Goal: Information Seeking & Learning: Learn about a topic

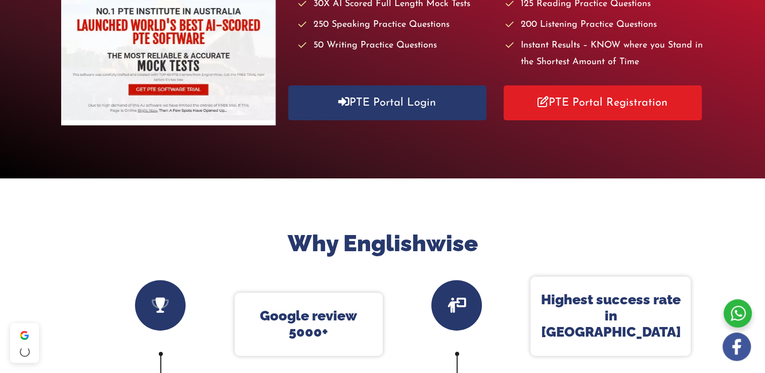
scroll to position [101, 0]
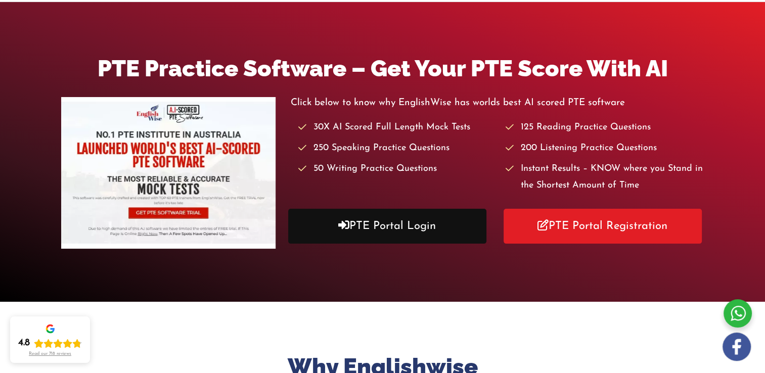
click at [388, 223] on link "PTE Portal Login" at bounding box center [387, 226] width 198 height 35
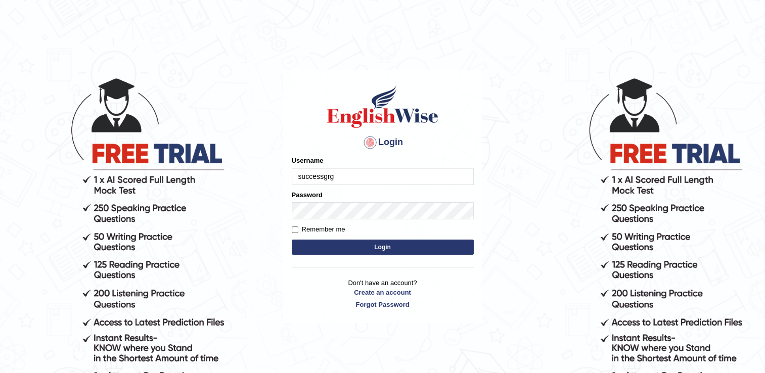
click at [369, 179] on input "successgrg" at bounding box center [383, 176] width 182 height 17
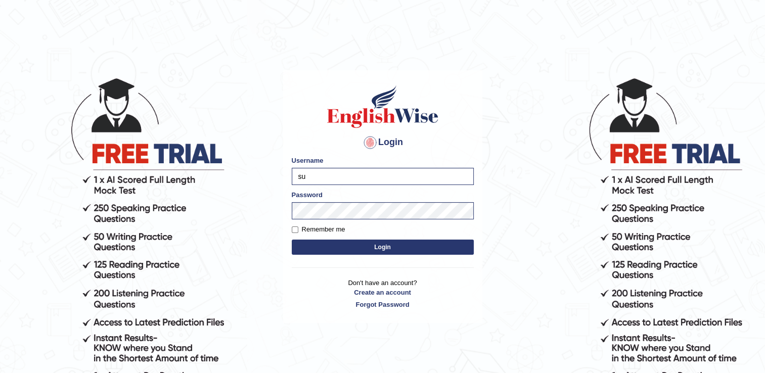
type input "s"
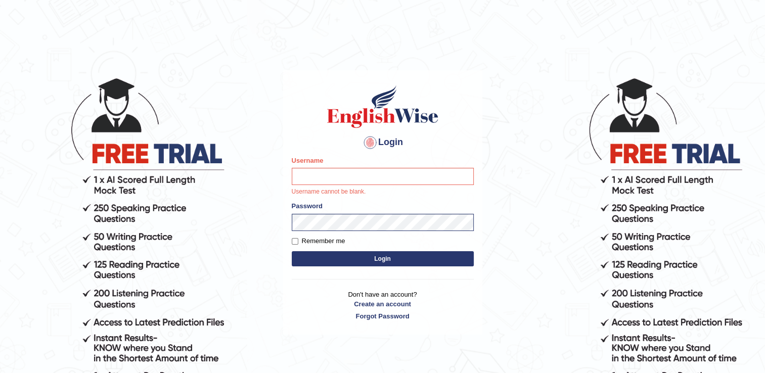
click at [360, 221] on body "Login Please fix the following errors: Username Username cannot be blank. Passw…" at bounding box center [382, 224] width 765 height 373
click at [365, 177] on input "Username" at bounding box center [383, 176] width 182 height 17
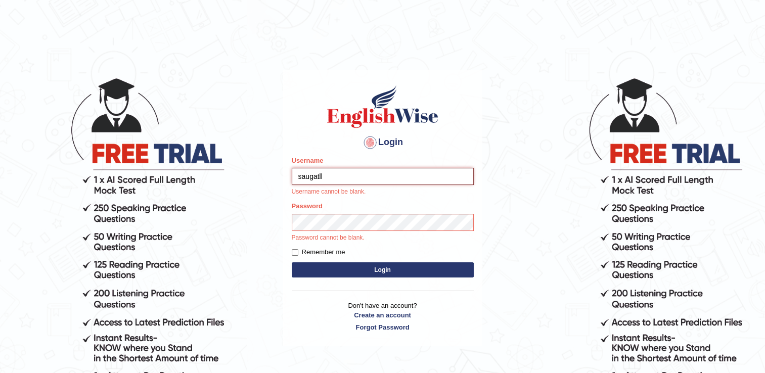
type input "saugatll"
click at [354, 222] on div "Password Password cannot be blank." at bounding box center [383, 221] width 182 height 41
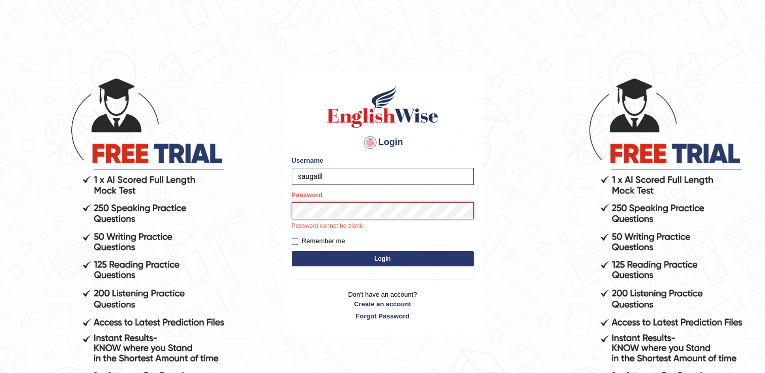
click at [292, 251] on button "Login" at bounding box center [383, 258] width 182 height 15
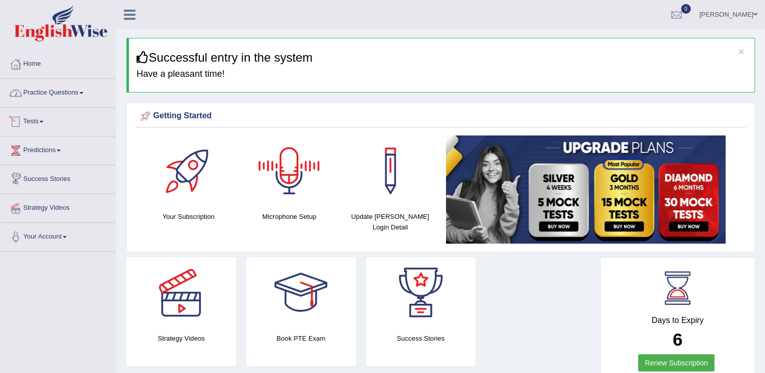
click at [53, 90] on link "Practice Questions" at bounding box center [58, 91] width 115 height 25
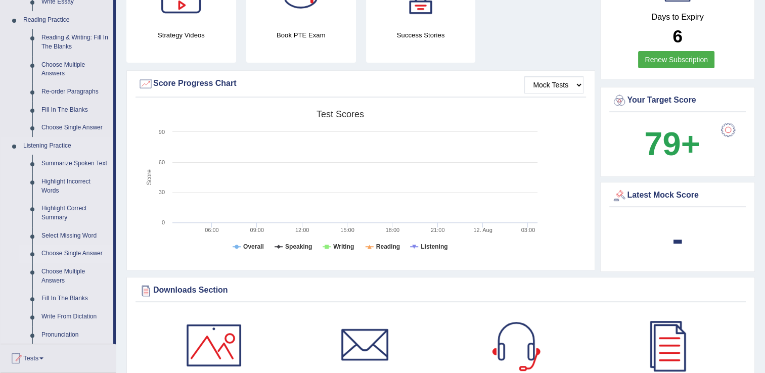
scroll to position [202, 0]
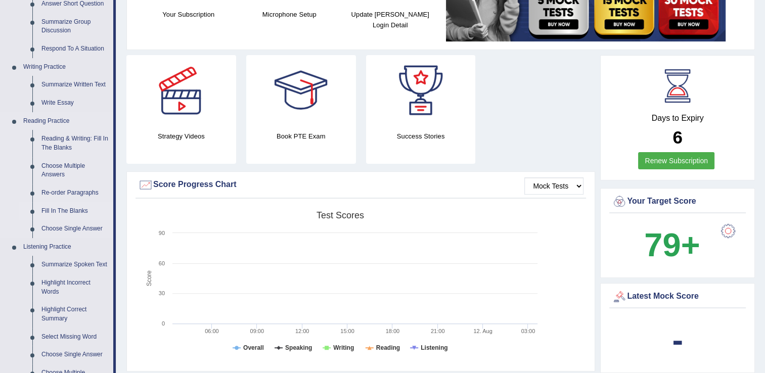
click at [62, 209] on link "Fill In The Blanks" at bounding box center [75, 211] width 76 height 18
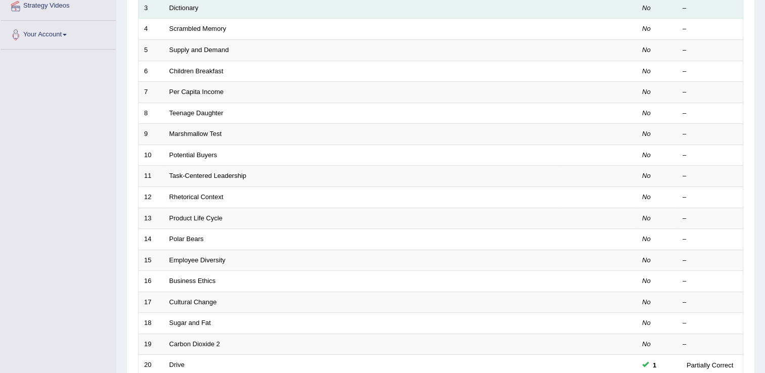
scroll to position [293, 0]
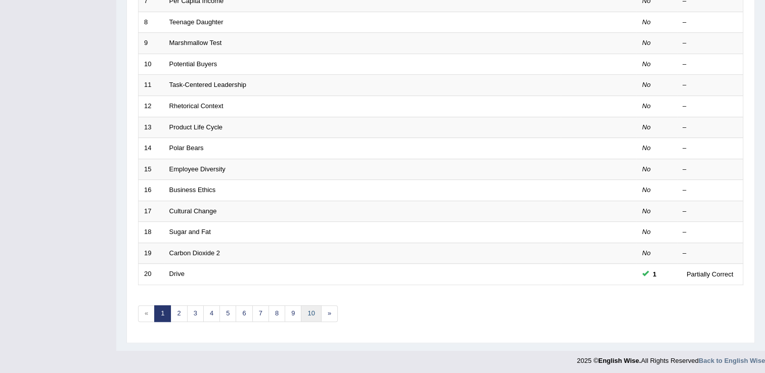
click at [306, 310] on link "10" at bounding box center [311, 313] width 20 height 17
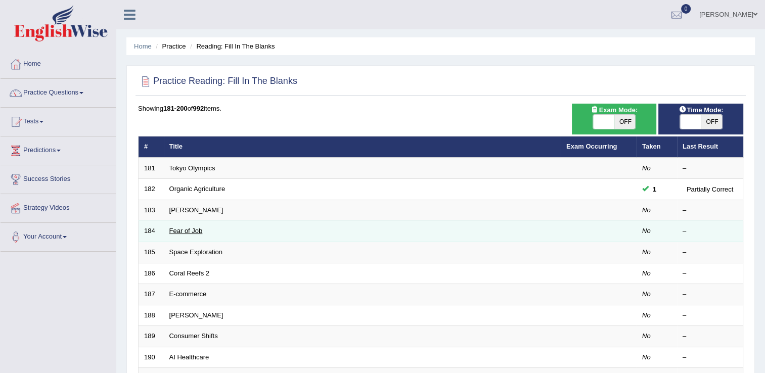
click at [183, 232] on link "Fear of Job" at bounding box center [185, 231] width 33 height 8
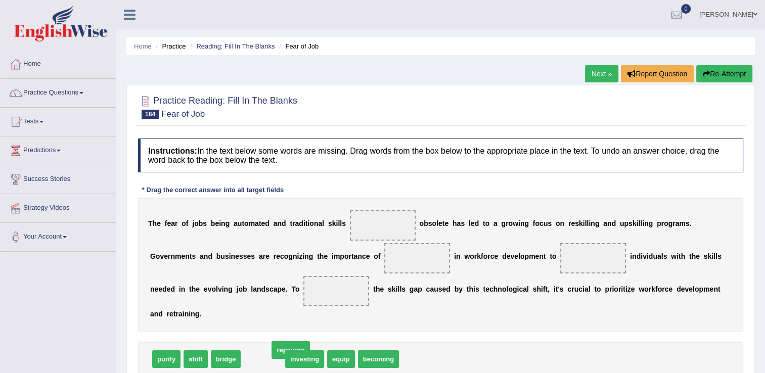
drag, startPoint x: 252, startPoint y: 344, endPoint x: 265, endPoint y: 341, distance: 12.9
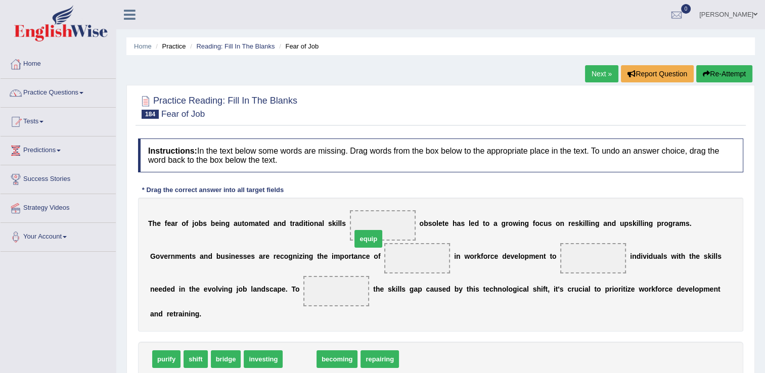
drag, startPoint x: 287, startPoint y: 346, endPoint x: 355, endPoint y: 226, distance: 138.5
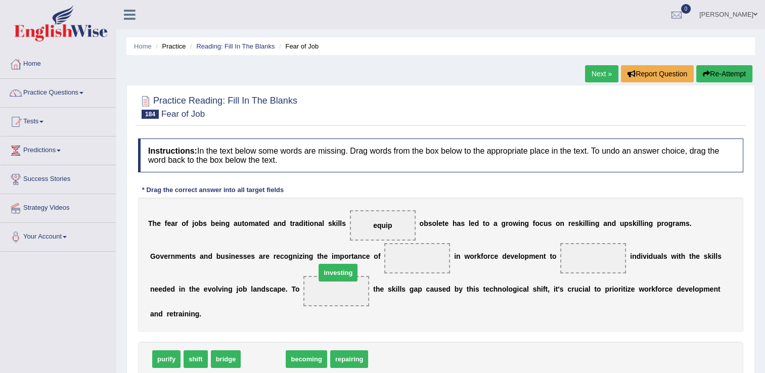
drag, startPoint x: 260, startPoint y: 347, endPoint x: 335, endPoint y: 260, distance: 114.6
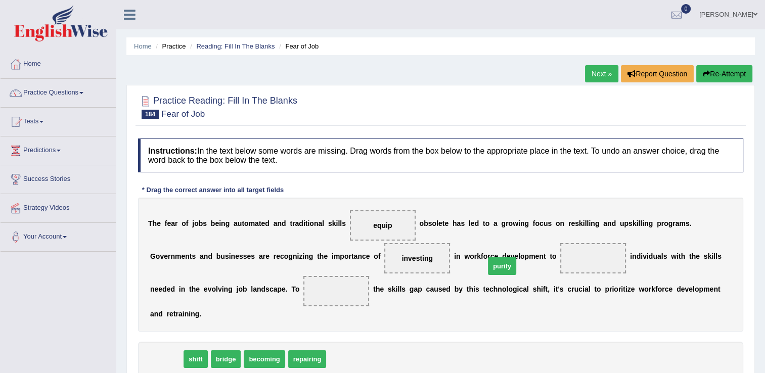
drag, startPoint x: 210, startPoint y: 318, endPoint x: 505, endPoint y: 248, distance: 303.5
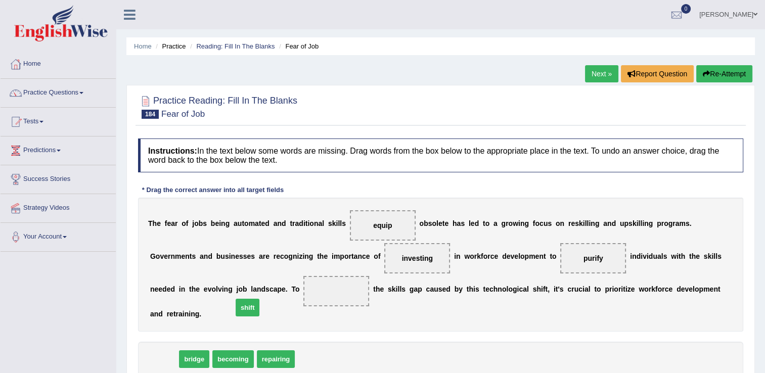
drag, startPoint x: 165, startPoint y: 339, endPoint x: 244, endPoint y: 288, distance: 93.6
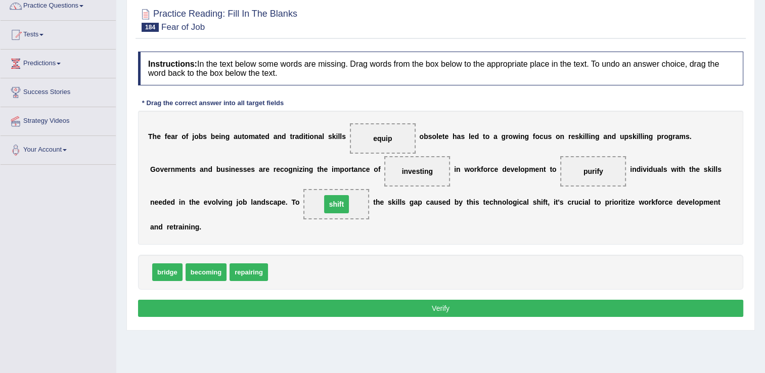
scroll to position [152, 0]
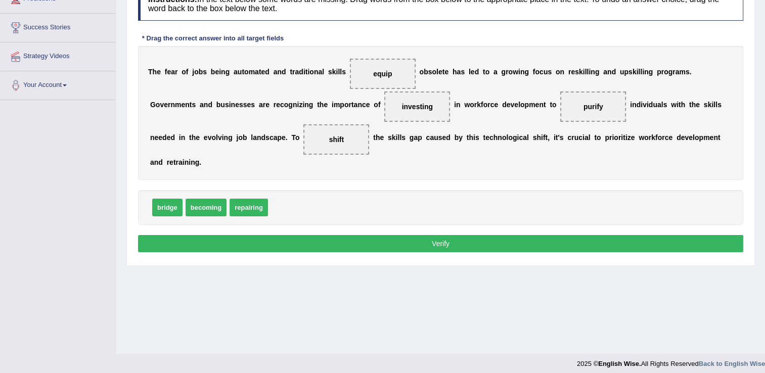
click at [334, 235] on button "Verify" at bounding box center [440, 243] width 605 height 17
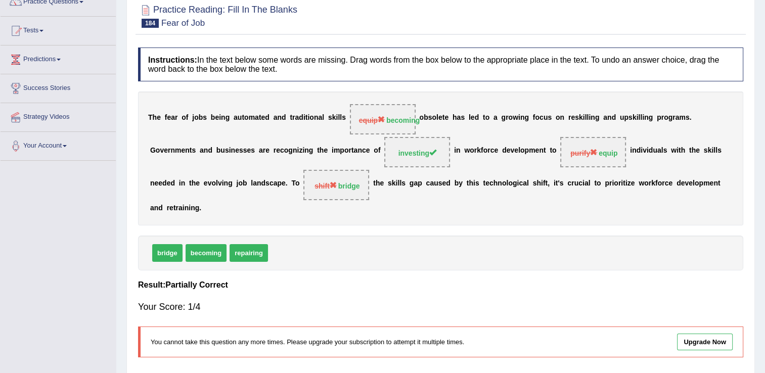
scroll to position [0, 0]
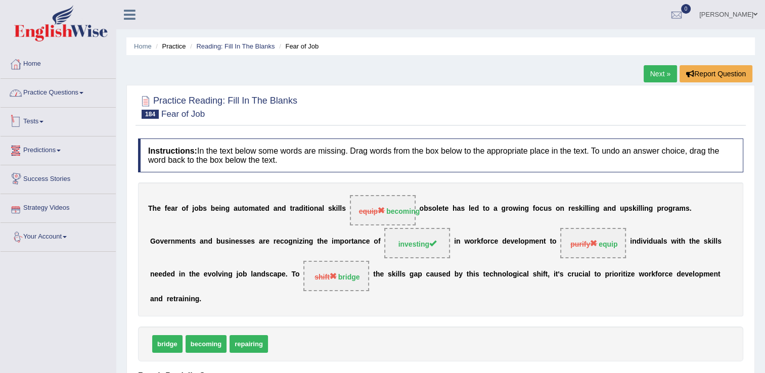
click at [59, 90] on link "Practice Questions" at bounding box center [58, 91] width 115 height 25
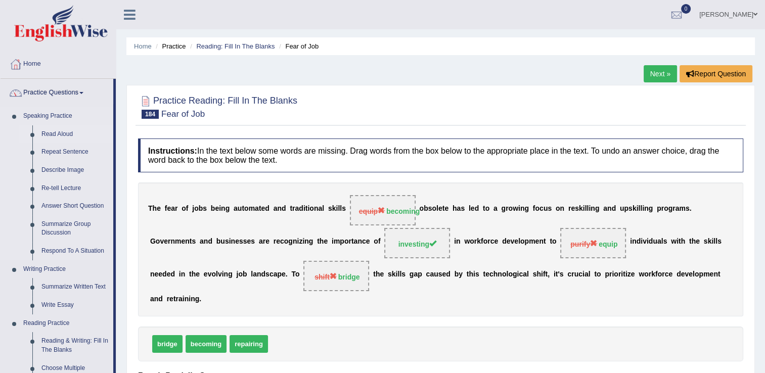
click at [54, 136] on link "Read Aloud" at bounding box center [75, 134] width 76 height 18
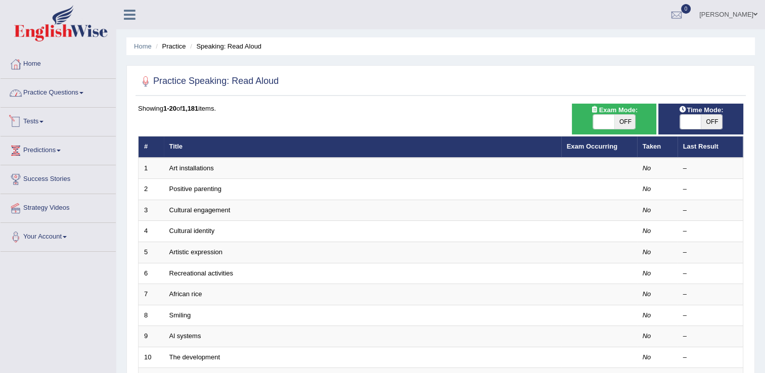
click at [68, 96] on link "Practice Questions" at bounding box center [58, 91] width 115 height 25
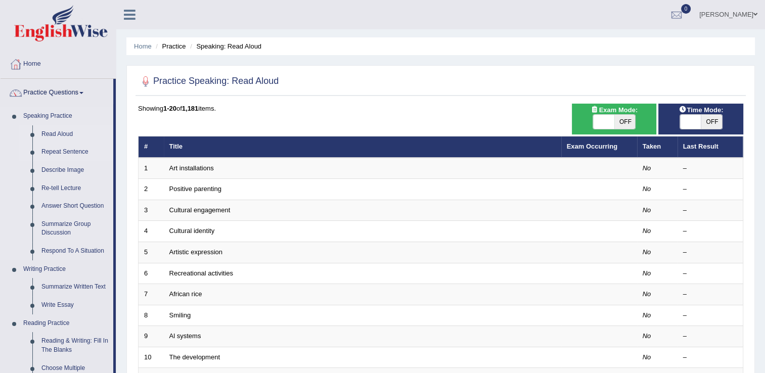
click at [60, 148] on link "Repeat Sentence" at bounding box center [75, 152] width 76 height 18
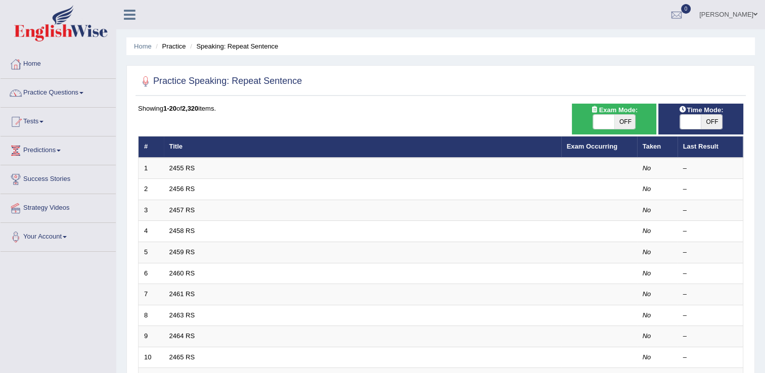
click at [691, 117] on span at bounding box center [690, 122] width 21 height 14
checkbox input "true"
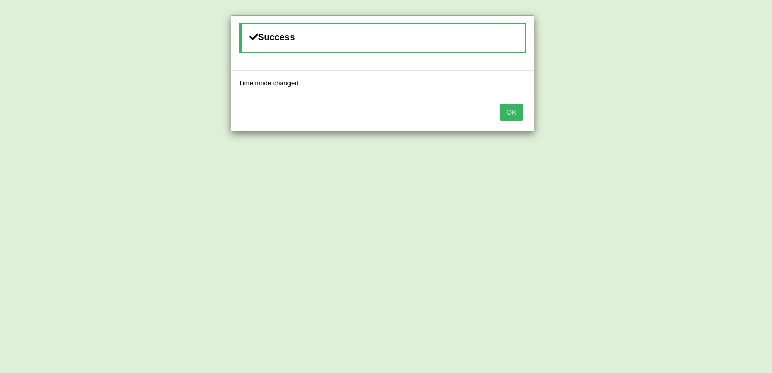
click at [518, 108] on button "OK" at bounding box center [511, 112] width 23 height 17
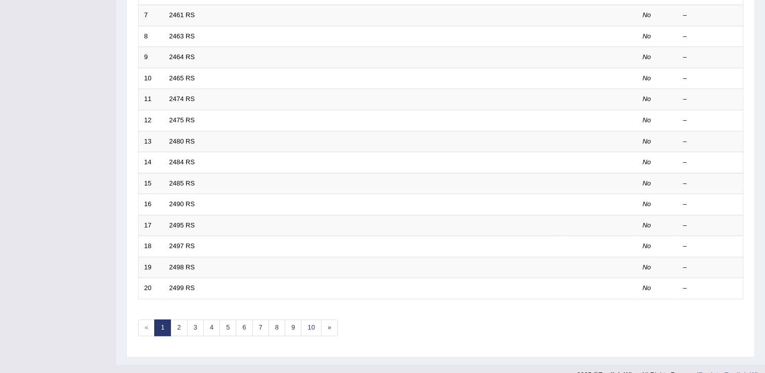
scroll to position [293, 0]
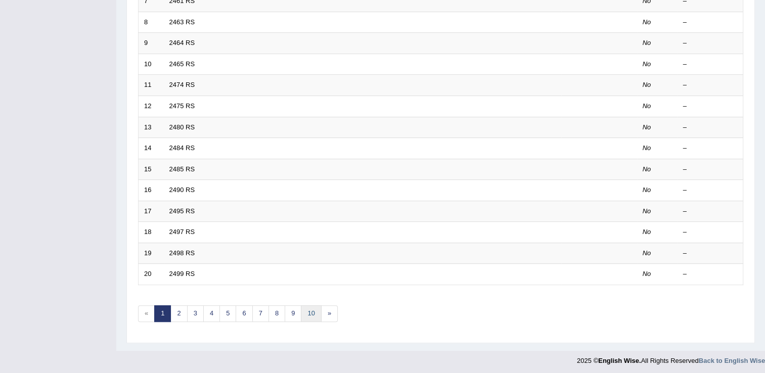
click at [307, 308] on link "10" at bounding box center [311, 313] width 20 height 17
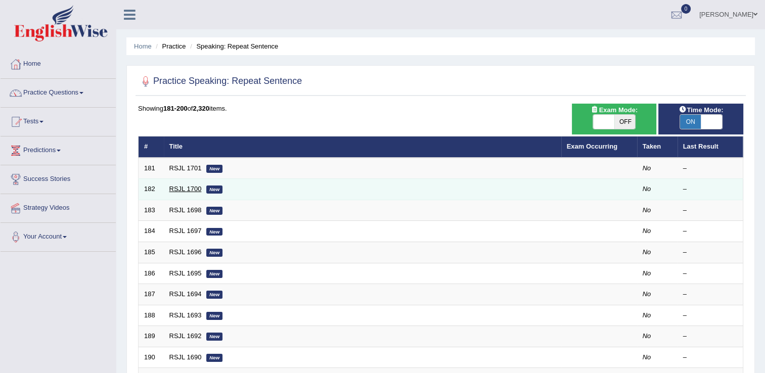
click at [187, 188] on link "RSJL 1700" at bounding box center [185, 189] width 32 height 8
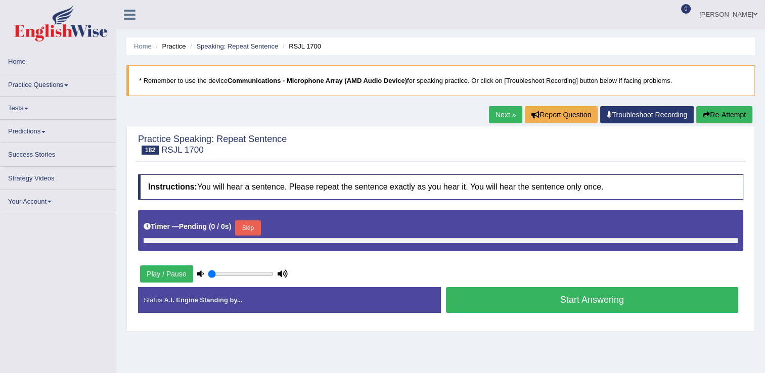
type input "1"
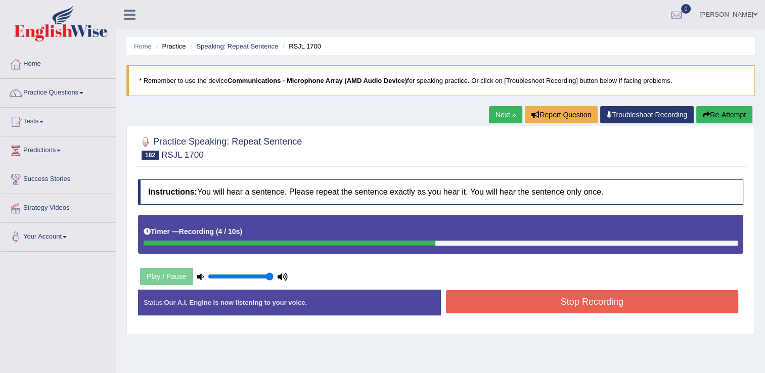
click at [556, 297] on button "Stop Recording" at bounding box center [592, 301] width 293 height 23
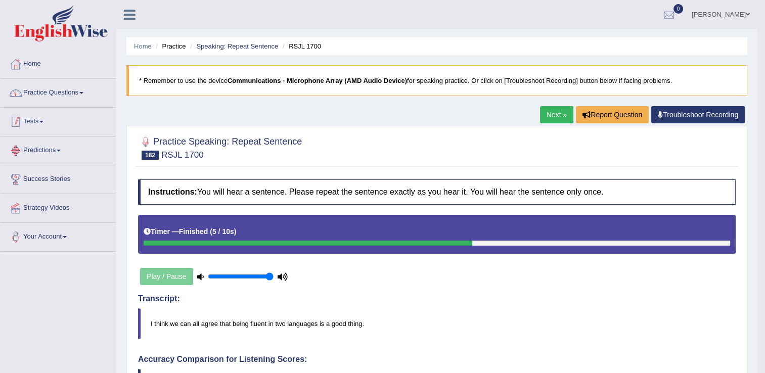
click at [59, 89] on link "Practice Questions" at bounding box center [58, 91] width 115 height 25
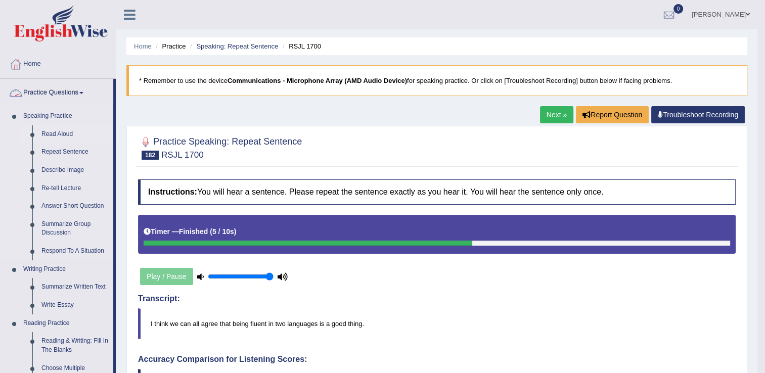
click at [61, 130] on link "Read Aloud" at bounding box center [75, 134] width 76 height 18
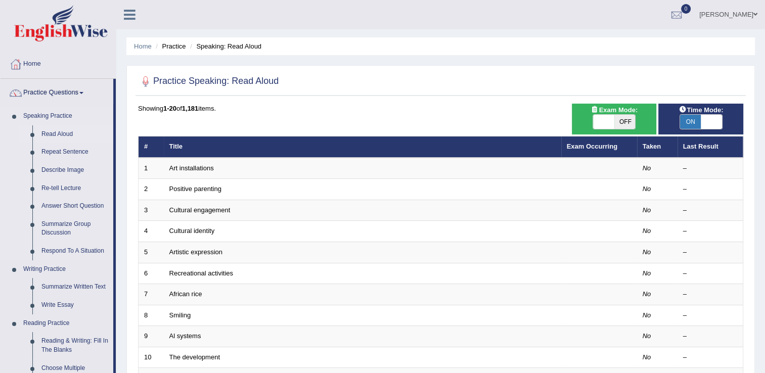
click at [61, 135] on link "Read Aloud" at bounding box center [75, 134] width 76 height 18
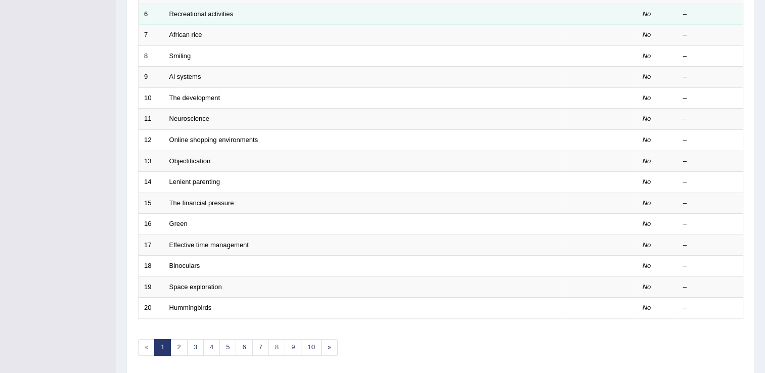
scroll to position [293, 0]
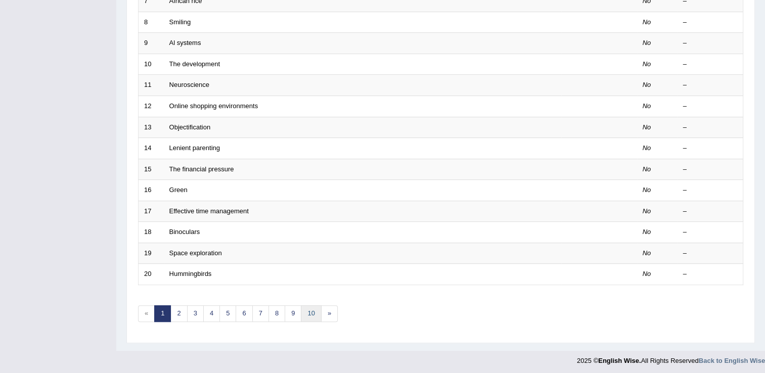
click at [301, 306] on link "10" at bounding box center [311, 313] width 20 height 17
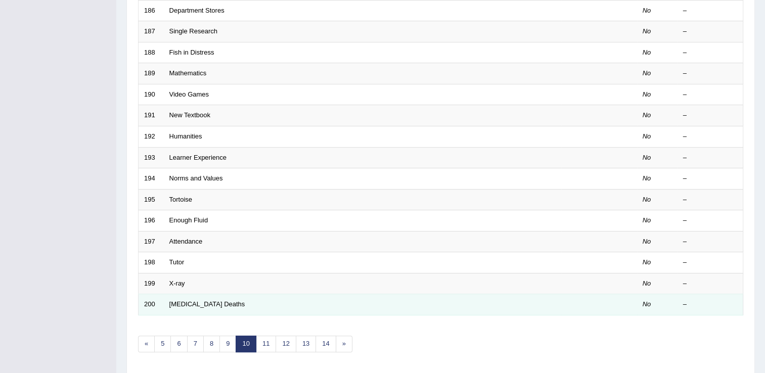
scroll to position [293, 0]
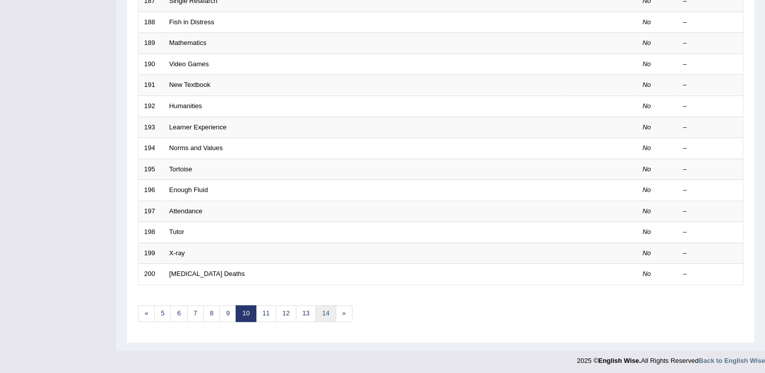
click at [315, 316] on link "14" at bounding box center [325, 313] width 20 height 17
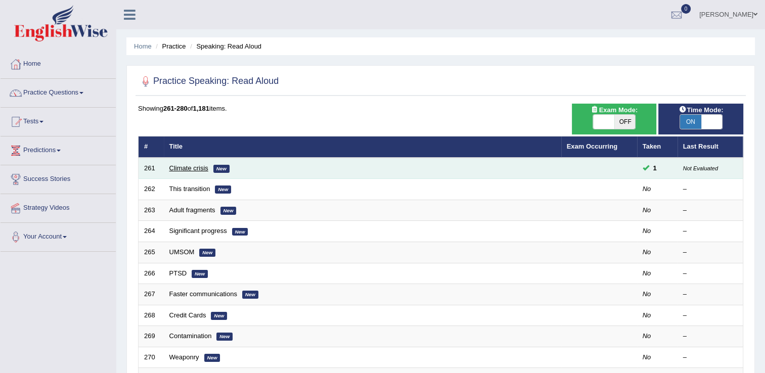
click at [189, 167] on link "Climate crisis" at bounding box center [188, 168] width 39 height 8
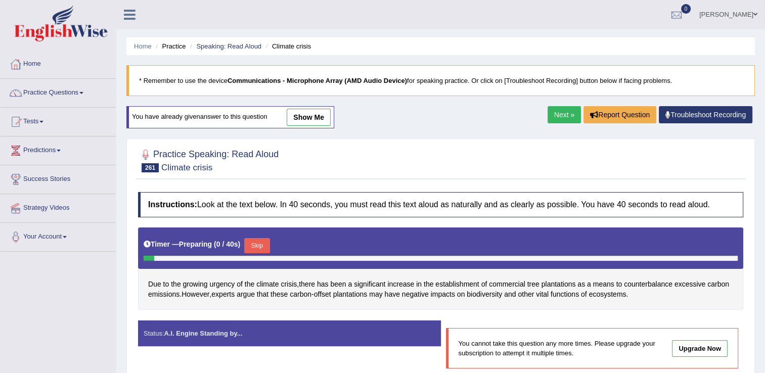
scroll to position [101, 0]
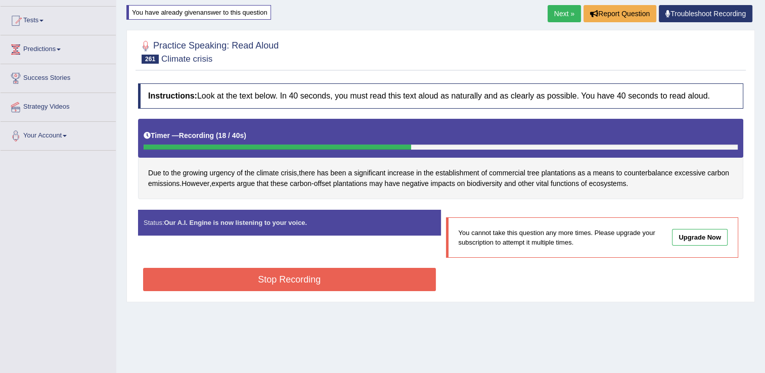
click at [338, 278] on button "Stop Recording" at bounding box center [289, 279] width 293 height 23
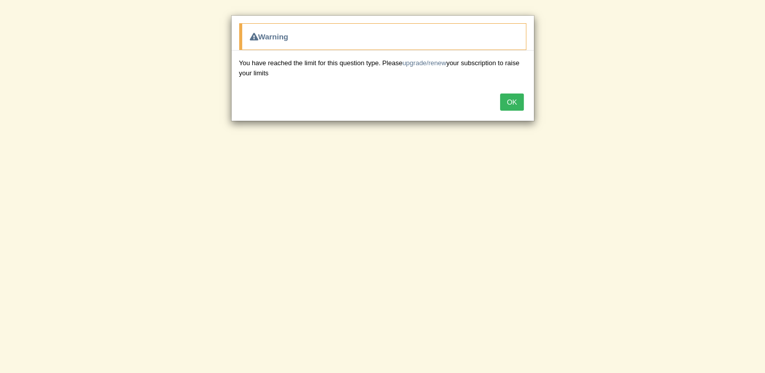
click at [518, 105] on button "OK" at bounding box center [511, 101] width 23 height 17
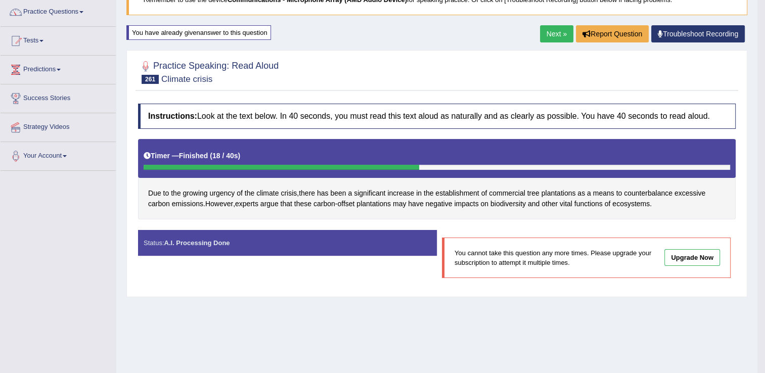
scroll to position [158, 0]
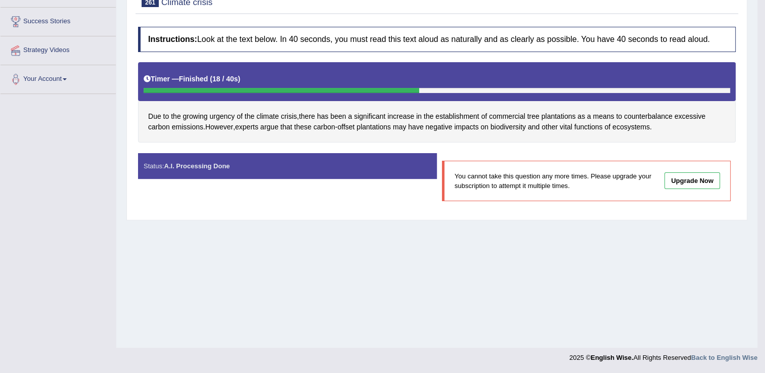
click at [343, 203] on div "Status: A.I. Processing Done Start Answering You cannot take this question any …" at bounding box center [436, 182] width 597 height 59
drag, startPoint x: 581, startPoint y: 164, endPoint x: 543, endPoint y: 140, distance: 44.0
click at [577, 161] on div "You cannot take this question any more times. Please upgrade your subscription …" at bounding box center [586, 181] width 289 height 40
drag, startPoint x: 277, startPoint y: 200, endPoint x: 0, endPoint y: 1, distance: 341.4
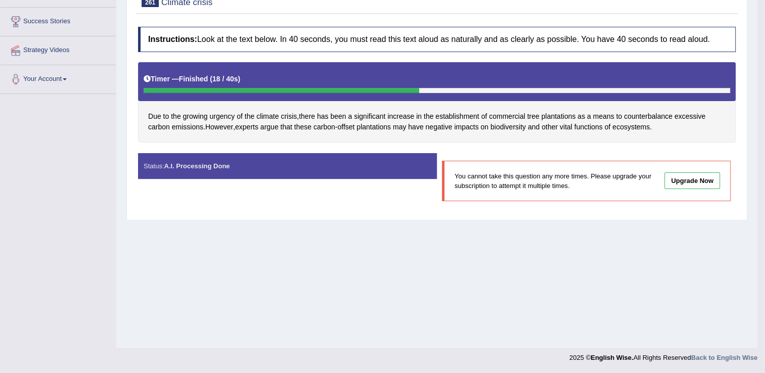
click at [232, 154] on div "Status: A.I. Processing Done Start Answering You cannot take this question any …" at bounding box center [436, 182] width 597 height 59
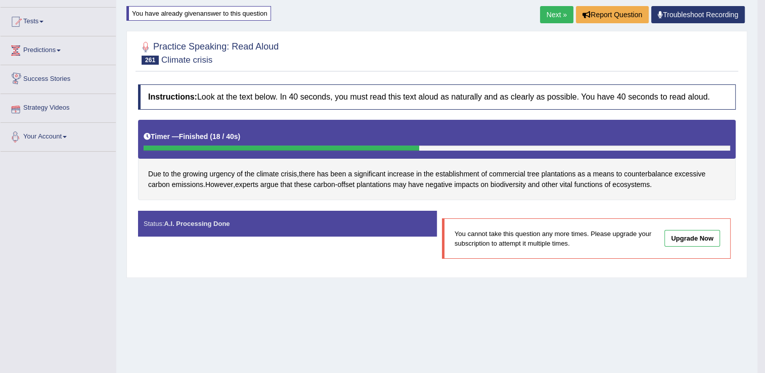
scroll to position [57, 0]
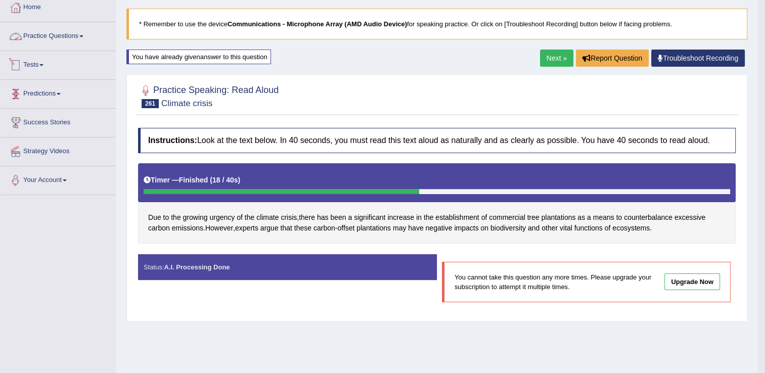
click at [60, 37] on link "Practice Questions" at bounding box center [58, 34] width 115 height 25
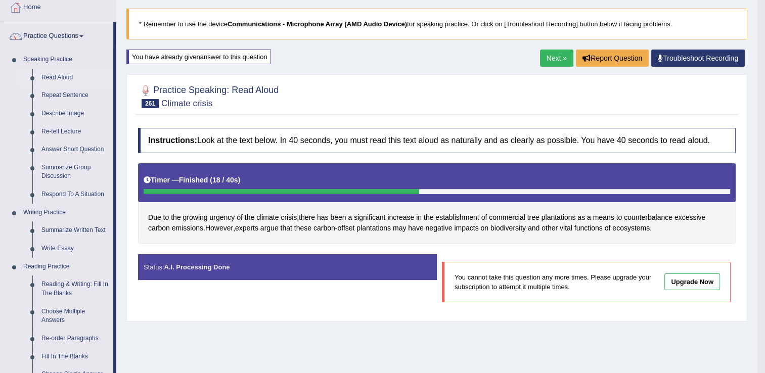
click at [51, 75] on link "Read Aloud" at bounding box center [75, 78] width 76 height 18
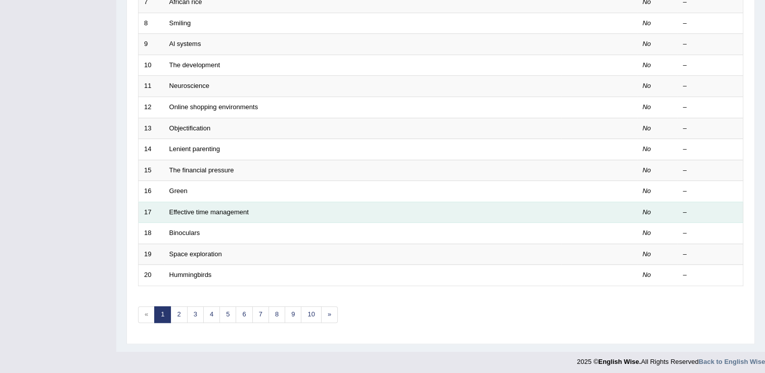
scroll to position [293, 0]
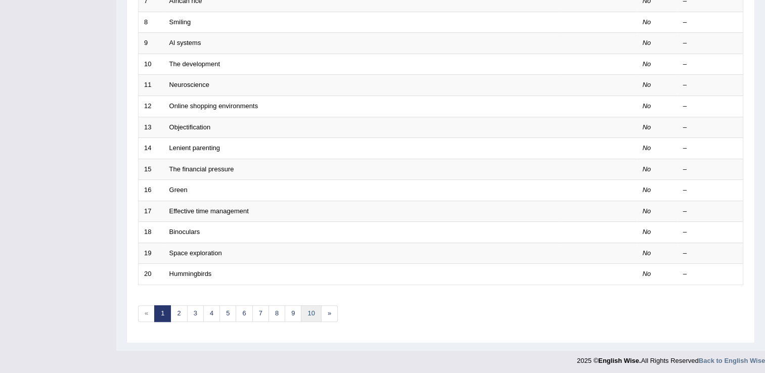
click at [309, 305] on link "10" at bounding box center [311, 313] width 20 height 17
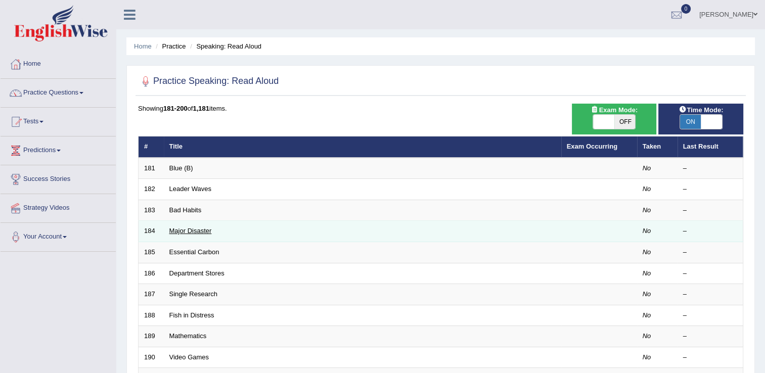
click at [177, 229] on link "Major Disaster" at bounding box center [190, 231] width 42 height 8
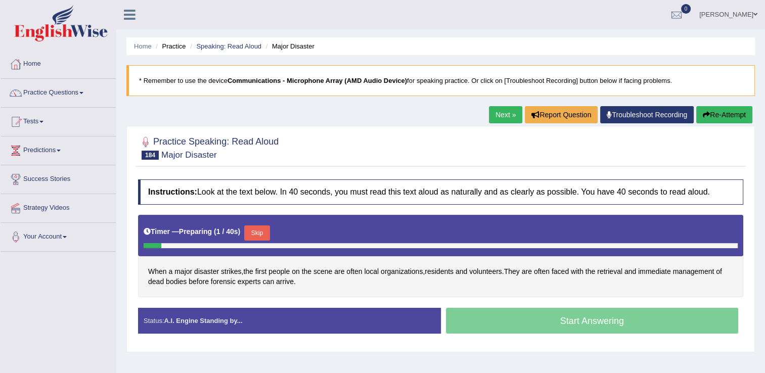
scroll to position [51, 0]
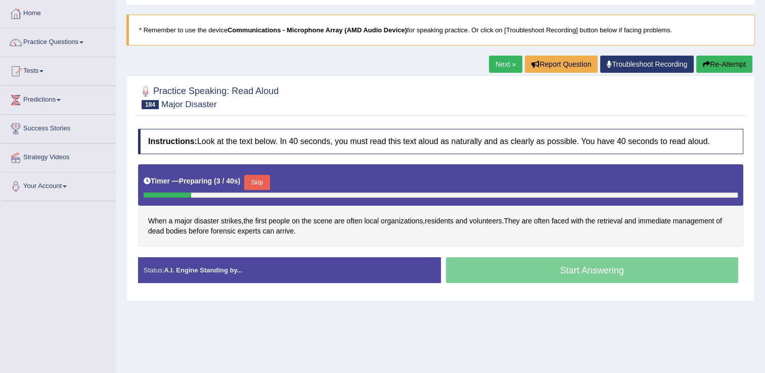
click at [251, 181] on button "Skip" at bounding box center [256, 182] width 25 height 15
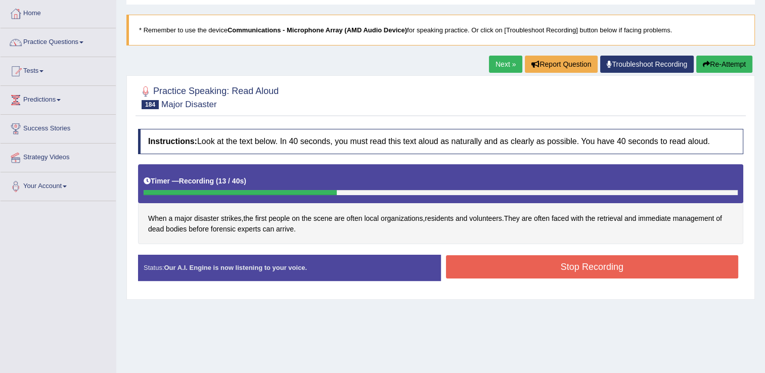
click at [479, 265] on button "Stop Recording" at bounding box center [592, 266] width 293 height 23
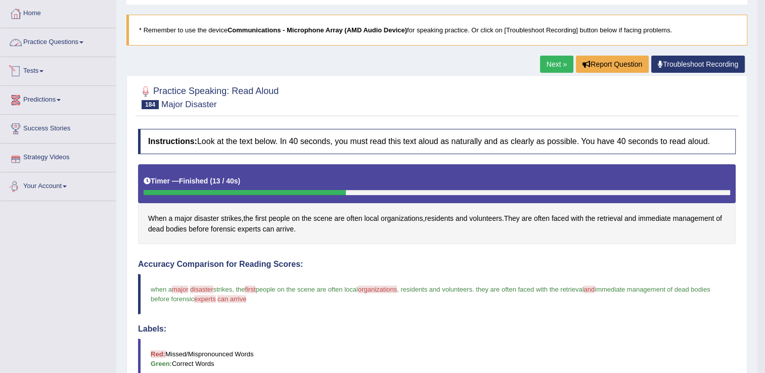
click at [49, 37] on link "Practice Questions" at bounding box center [58, 40] width 115 height 25
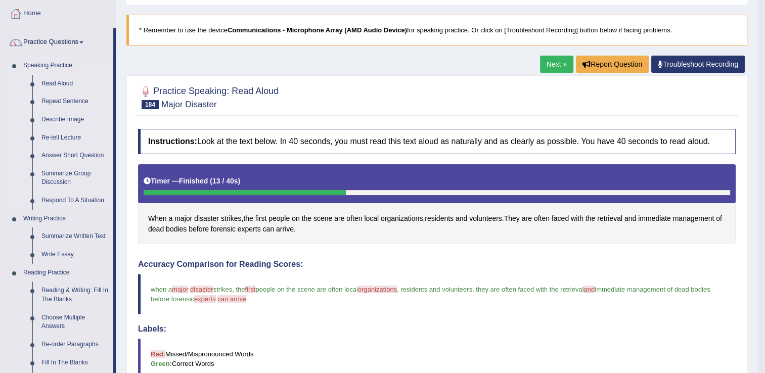
click at [54, 98] on link "Repeat Sentence" at bounding box center [75, 101] width 76 height 18
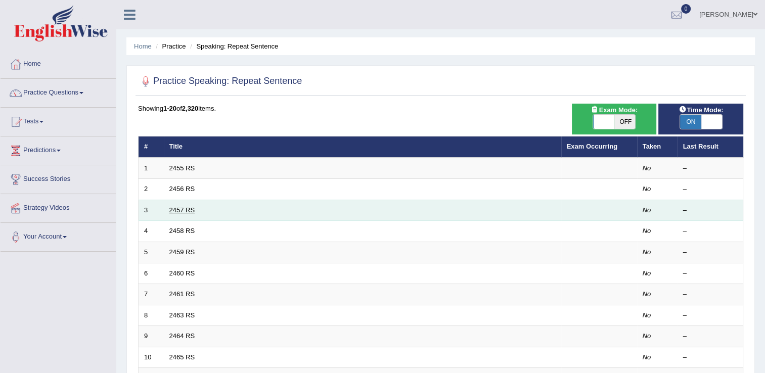
click at [184, 209] on link "2457 RS" at bounding box center [182, 210] width 26 height 8
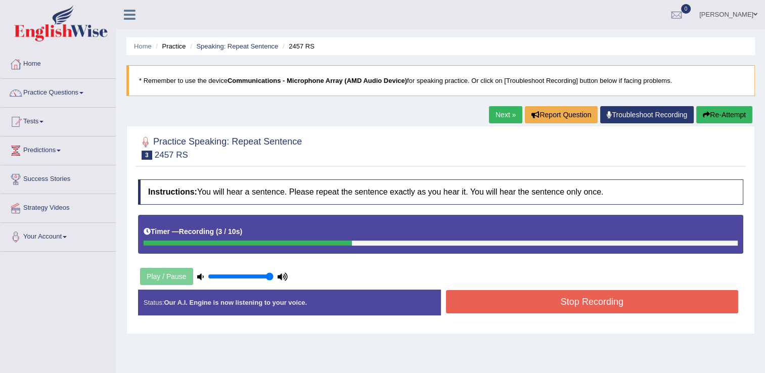
click at [506, 304] on button "Stop Recording" at bounding box center [592, 301] width 293 height 23
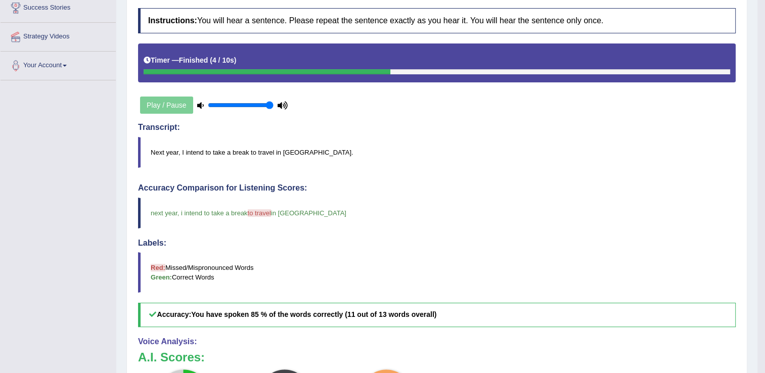
scroll to position [20, 0]
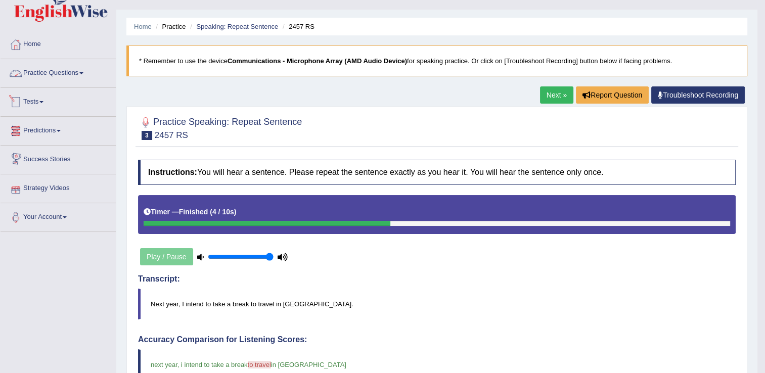
click at [67, 69] on link "Practice Questions" at bounding box center [58, 71] width 115 height 25
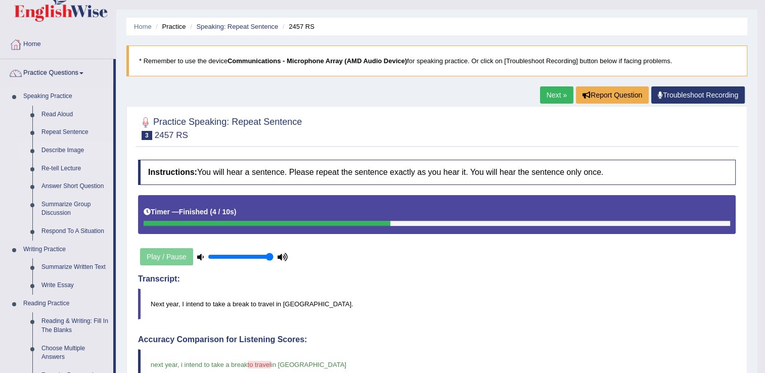
click at [49, 149] on link "Describe Image" at bounding box center [75, 151] width 76 height 18
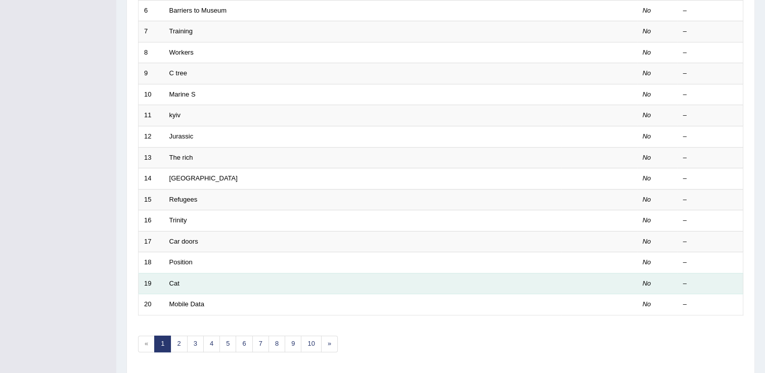
scroll to position [293, 0]
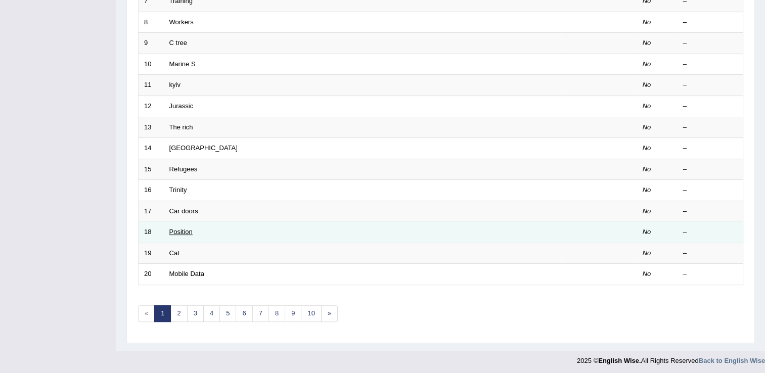
click at [178, 228] on link "Position" at bounding box center [180, 232] width 23 height 8
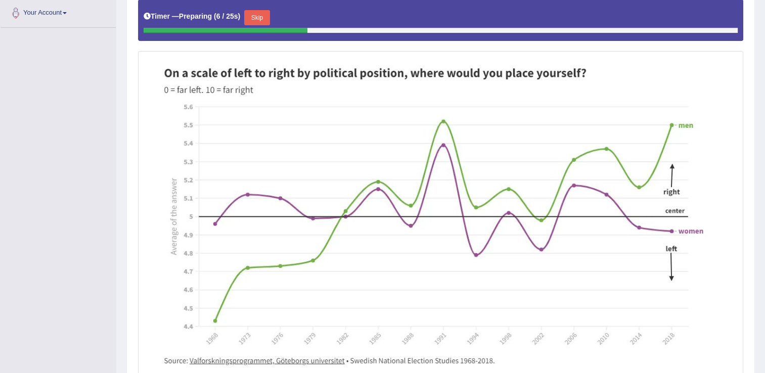
scroll to position [172, 0]
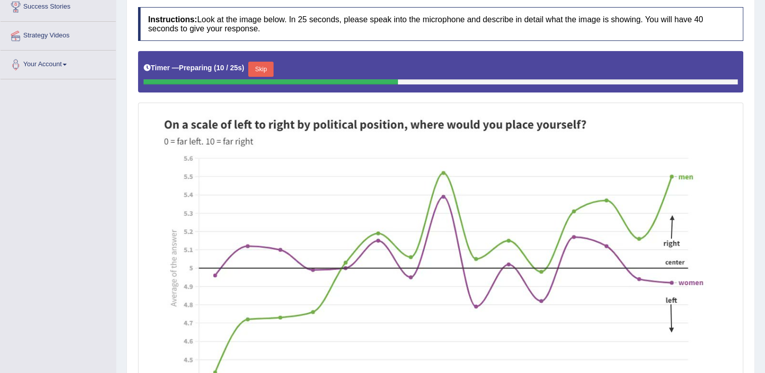
click at [256, 70] on button "Skip" at bounding box center [260, 69] width 25 height 15
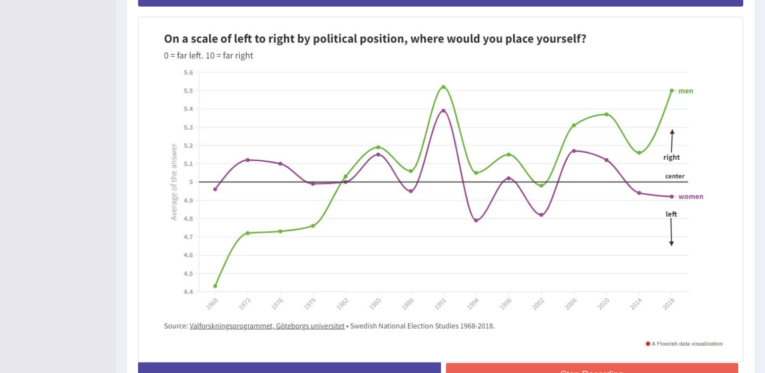
scroll to position [273, 0]
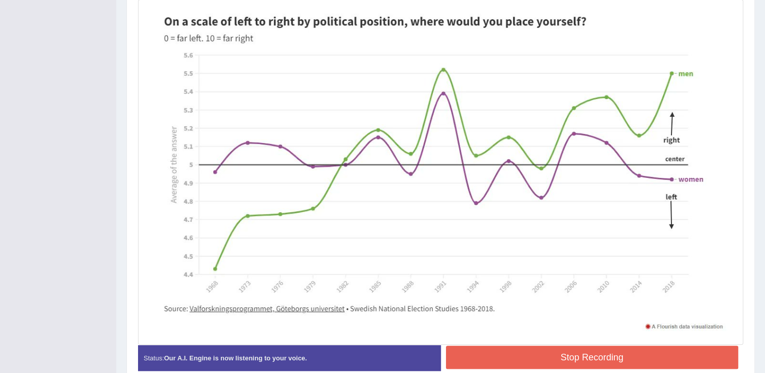
click at [510, 355] on button "Stop Recording" at bounding box center [592, 357] width 293 height 23
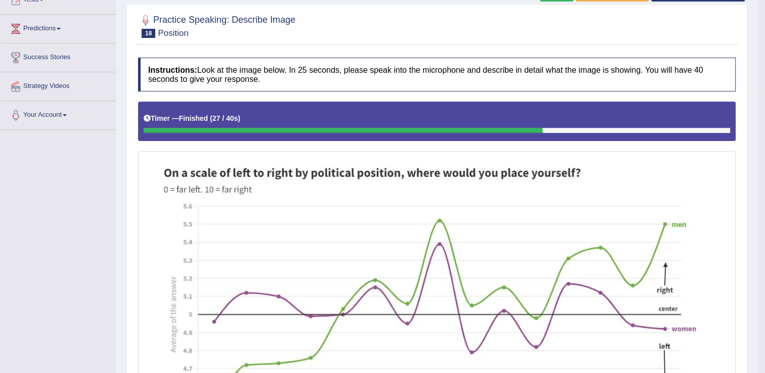
scroll to position [0, 0]
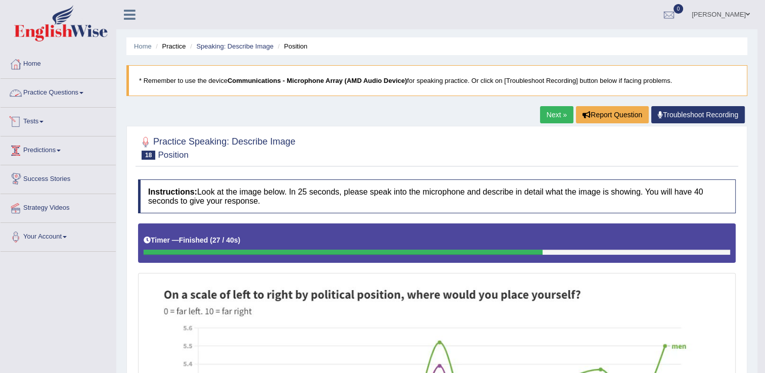
click at [53, 94] on link "Practice Questions" at bounding box center [58, 91] width 115 height 25
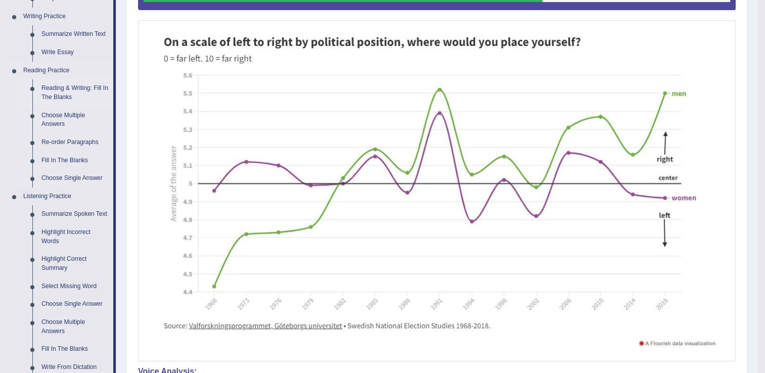
scroll to position [202, 0]
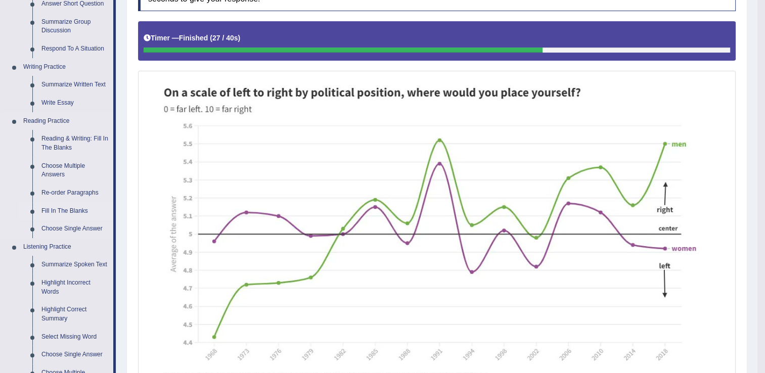
click at [58, 213] on link "Fill In The Blanks" at bounding box center [75, 211] width 76 height 18
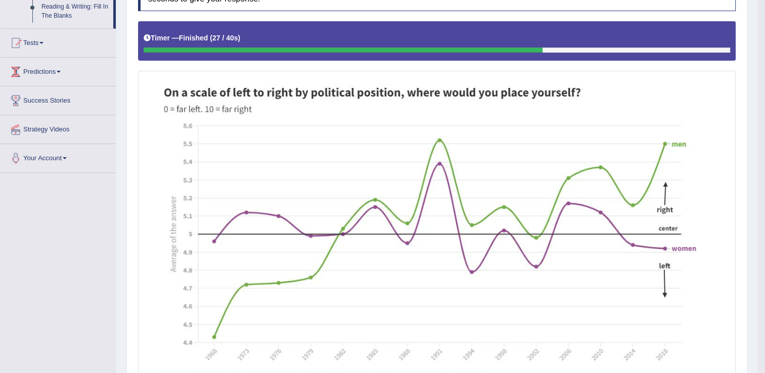
scroll to position [237, 0]
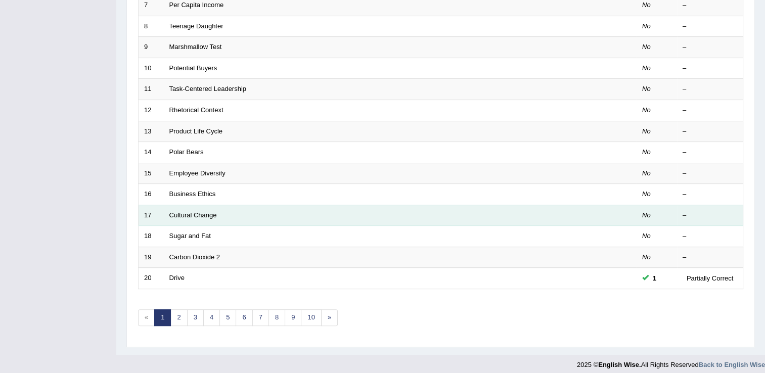
scroll to position [293, 0]
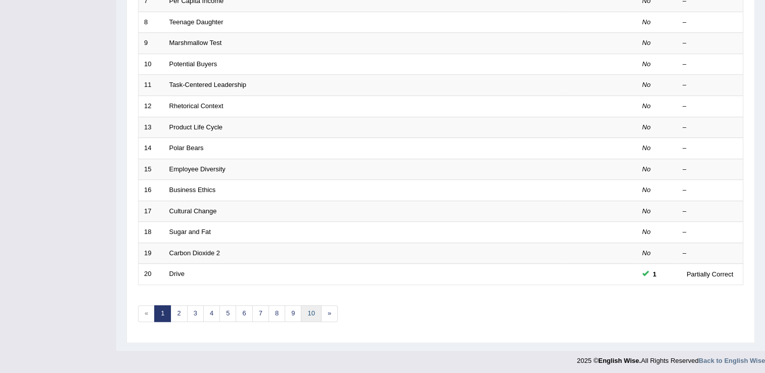
click at [314, 317] on link "10" at bounding box center [311, 313] width 20 height 17
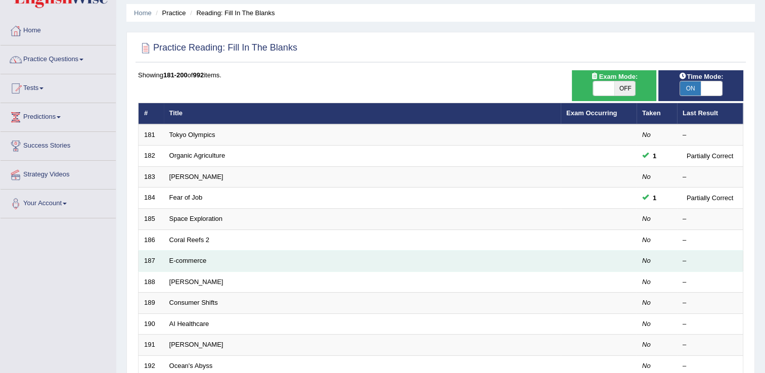
scroll to position [51, 0]
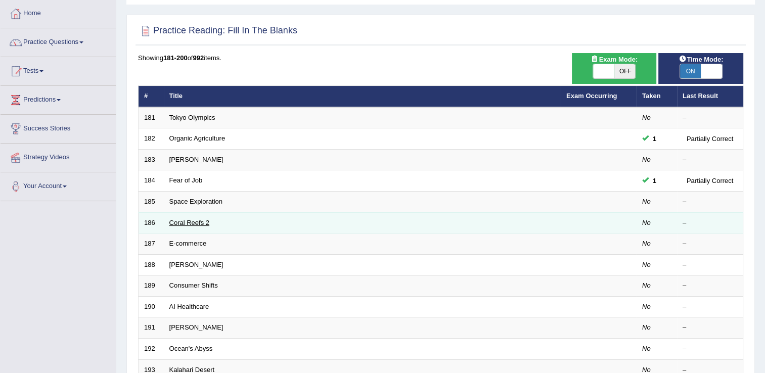
click at [194, 219] on link "Coral Reefs 2" at bounding box center [189, 223] width 40 height 8
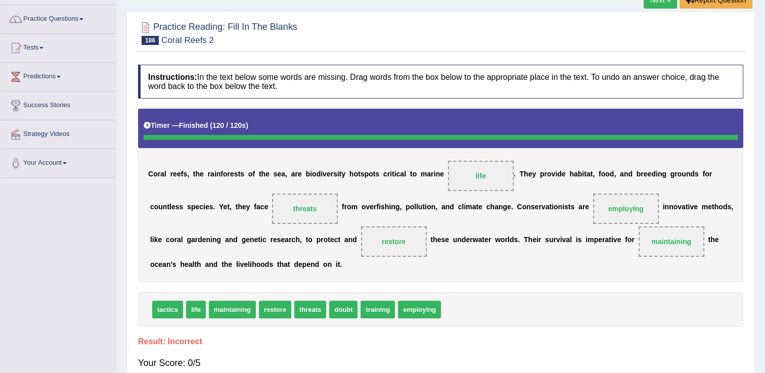
scroll to position [6, 0]
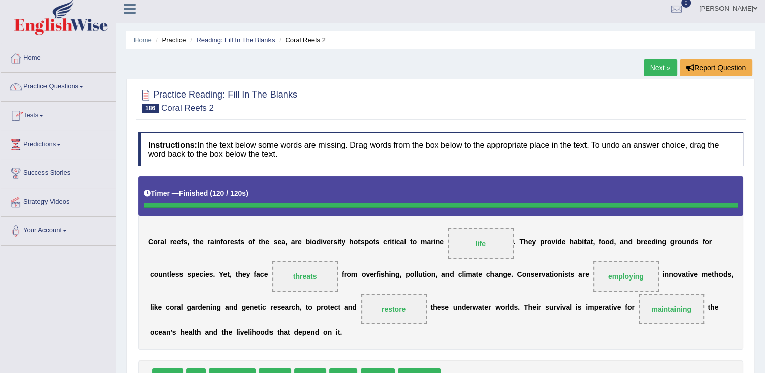
click at [63, 85] on link "Practice Questions" at bounding box center [58, 85] width 115 height 25
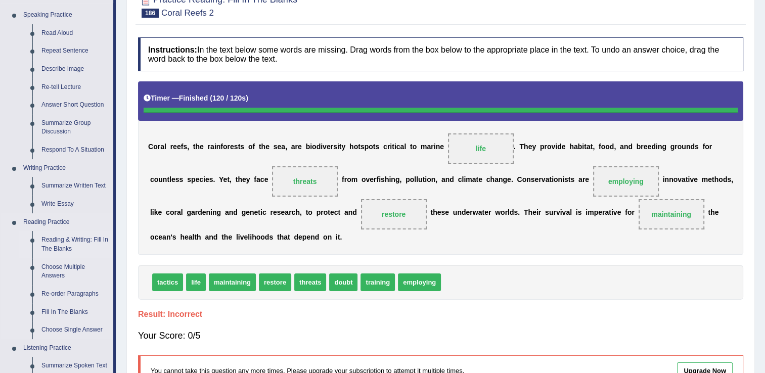
scroll to position [202, 0]
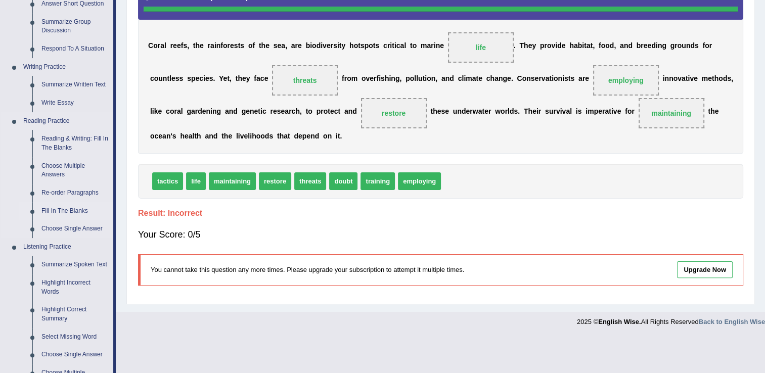
click at [67, 210] on link "Fill In The Blanks" at bounding box center [75, 211] width 76 height 18
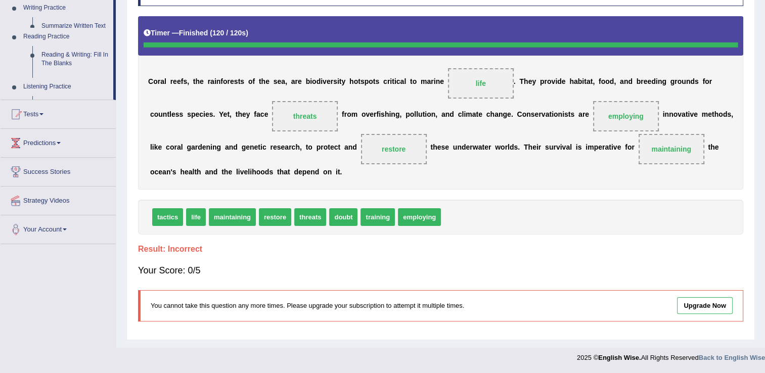
scroll to position [165, 0]
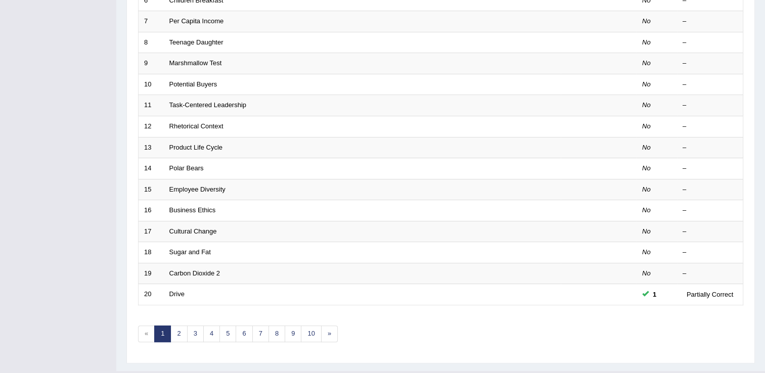
scroll to position [293, 0]
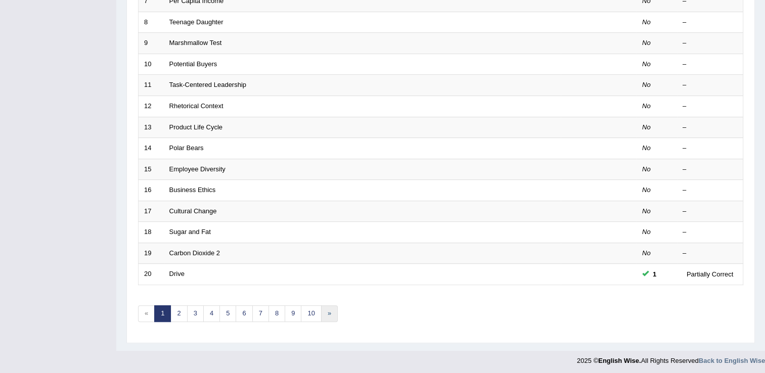
click at [321, 311] on link "»" at bounding box center [329, 313] width 17 height 17
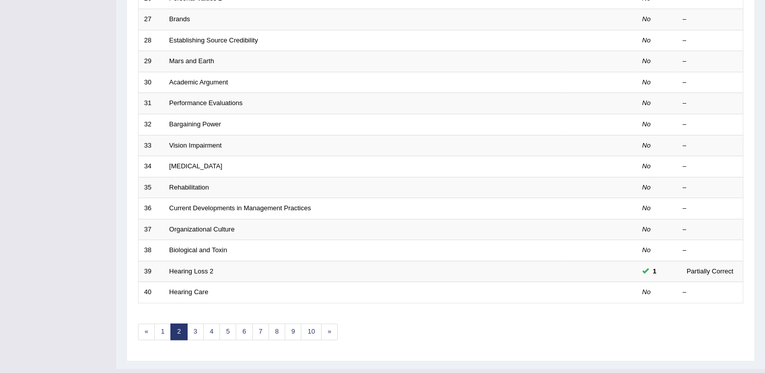
scroll to position [293, 0]
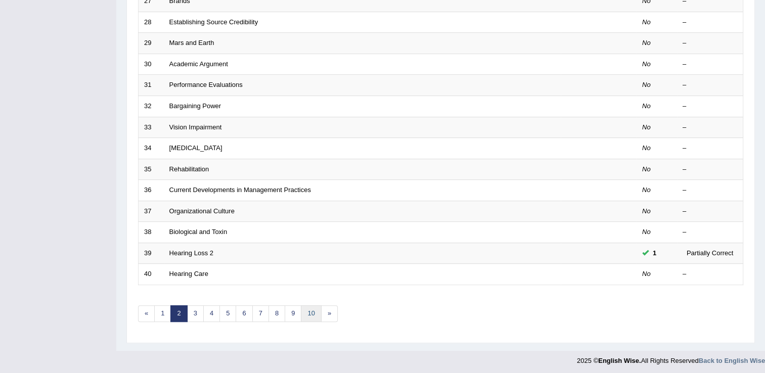
click at [302, 305] on link "10" at bounding box center [311, 313] width 20 height 17
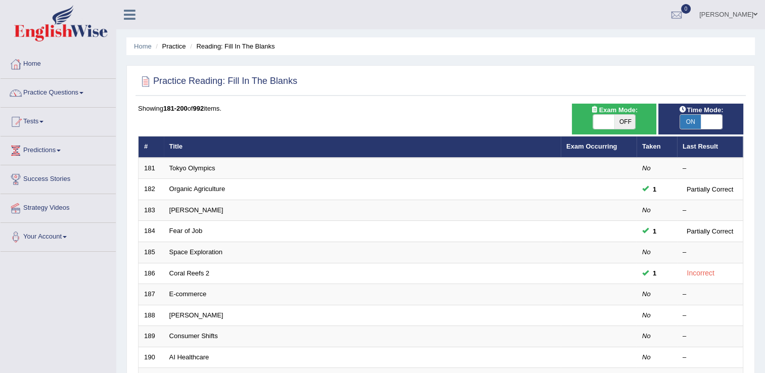
click at [695, 118] on span "ON" at bounding box center [690, 122] width 21 height 14
checkbox input "false"
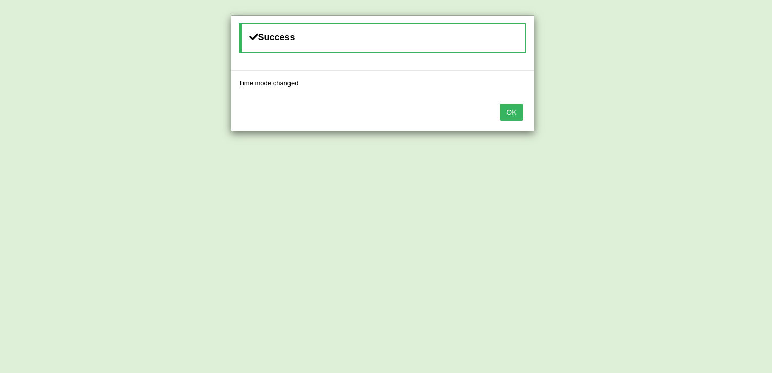
click at [510, 114] on button "OK" at bounding box center [511, 112] width 23 height 17
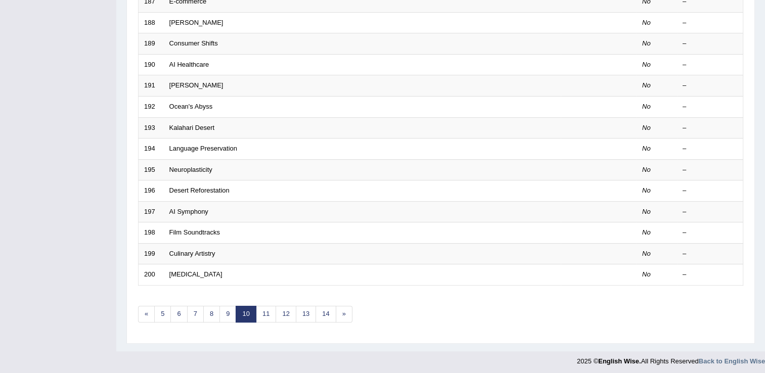
scroll to position [293, 0]
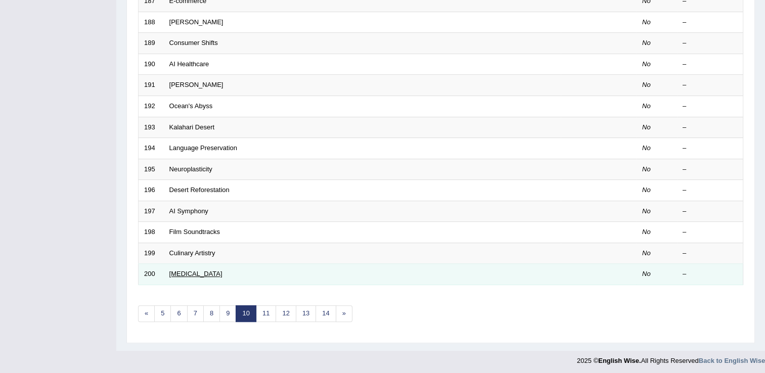
click at [206, 273] on link "Cognitive Enhancers" at bounding box center [195, 274] width 53 height 8
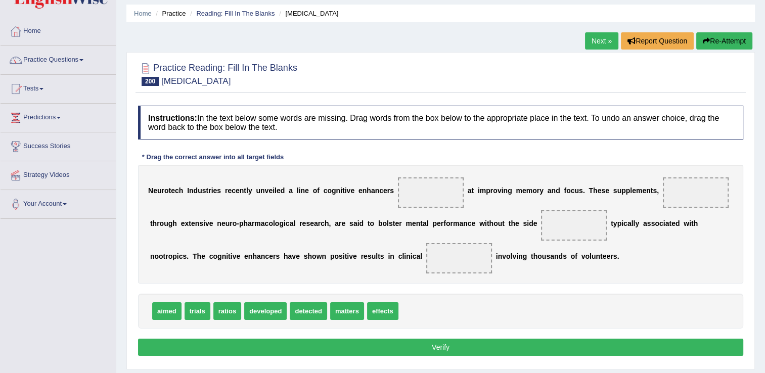
scroll to position [51, 0]
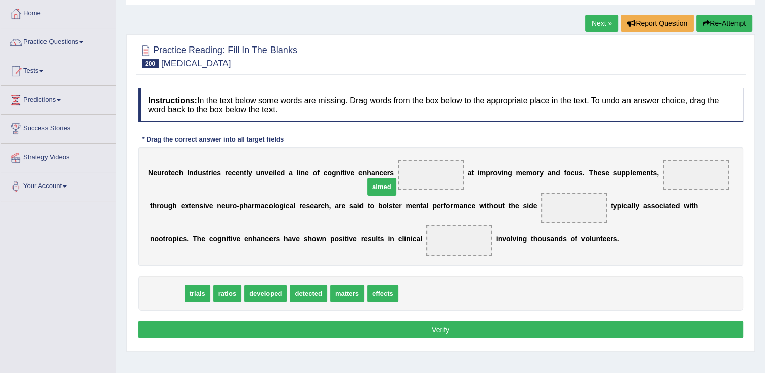
drag, startPoint x: 159, startPoint y: 296, endPoint x: 392, endPoint y: 171, distance: 265.0
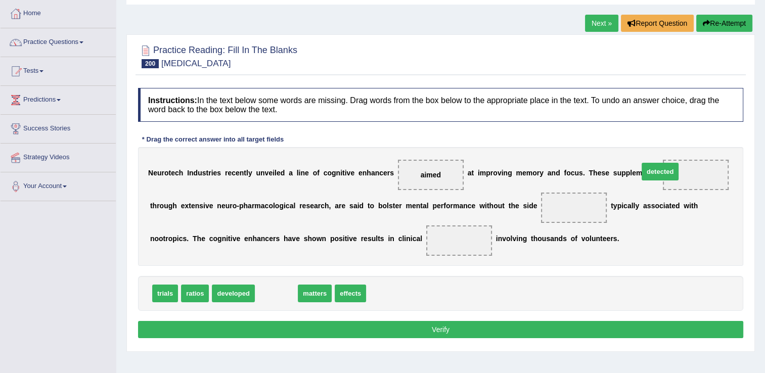
drag, startPoint x: 269, startPoint y: 291, endPoint x: 658, endPoint y: 161, distance: 409.6
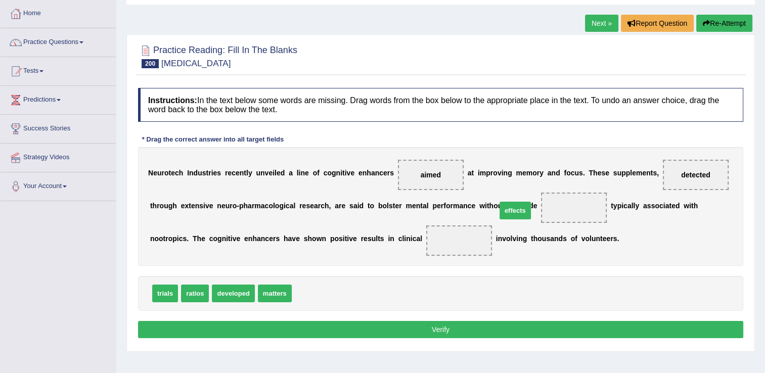
drag, startPoint x: 382, startPoint y: 266, endPoint x: 524, endPoint y: 211, distance: 152.8
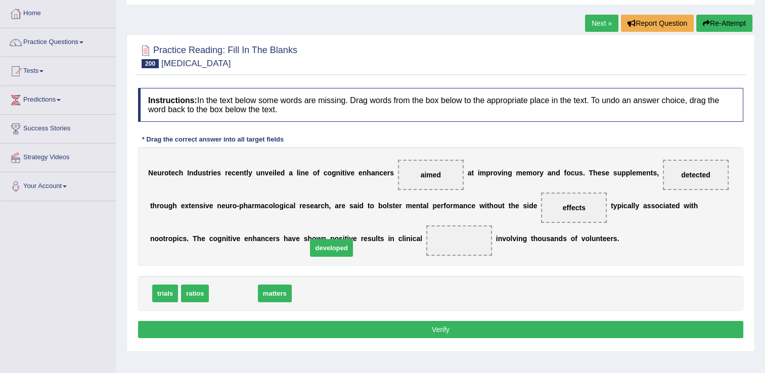
drag, startPoint x: 236, startPoint y: 295, endPoint x: 354, endPoint y: 242, distance: 129.8
drag, startPoint x: 228, startPoint y: 292, endPoint x: 373, endPoint y: 228, distance: 158.9
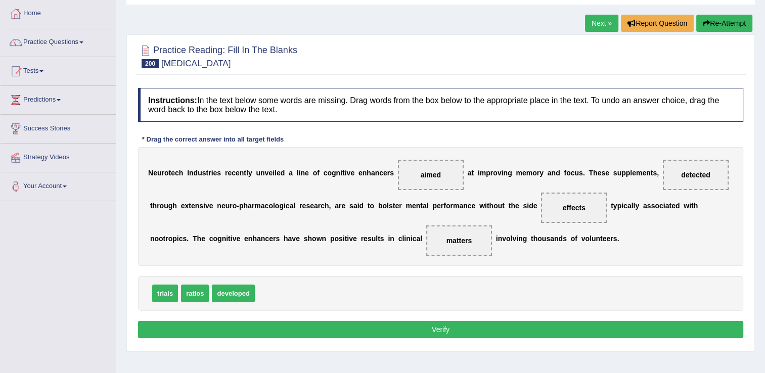
click at [362, 331] on button "Verify" at bounding box center [440, 329] width 605 height 17
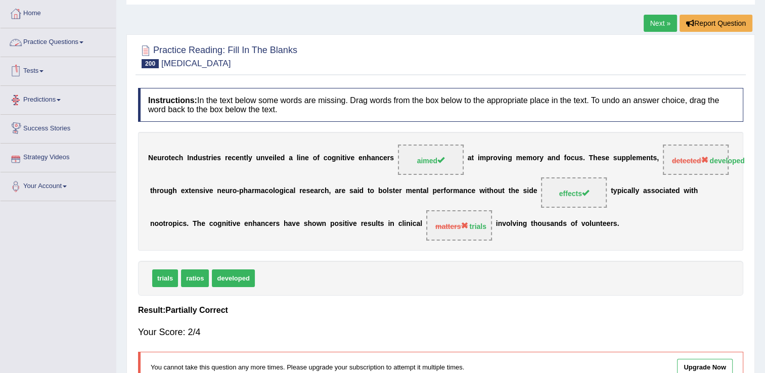
click at [32, 42] on link "Practice Questions" at bounding box center [58, 40] width 115 height 25
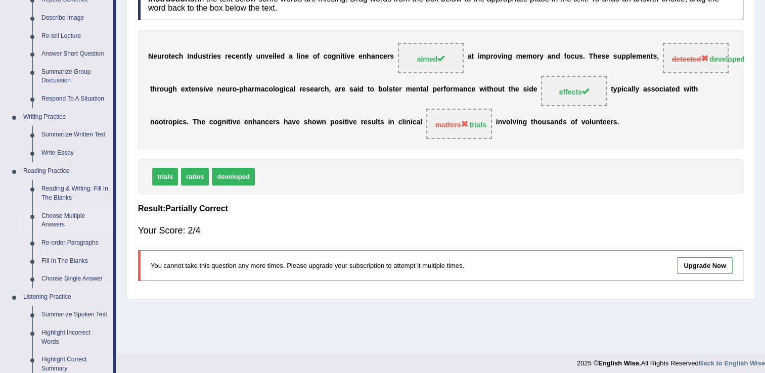
scroll to position [253, 0]
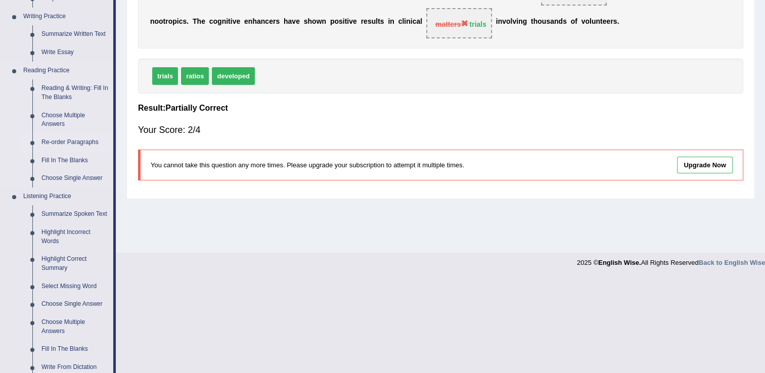
click at [57, 142] on link "Re-order Paragraphs" at bounding box center [75, 142] width 76 height 18
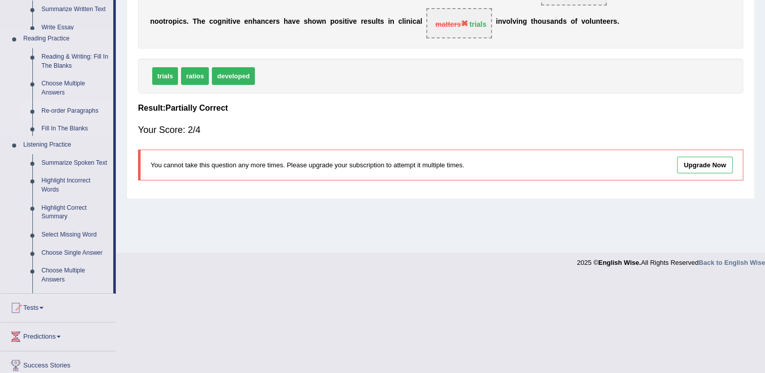
scroll to position [221, 0]
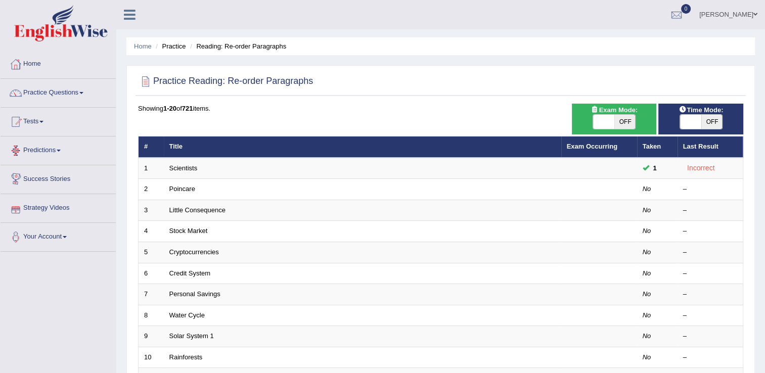
click at [52, 146] on link "Predictions" at bounding box center [58, 148] width 115 height 25
click at [75, 89] on link "Practice Questions" at bounding box center [58, 91] width 115 height 25
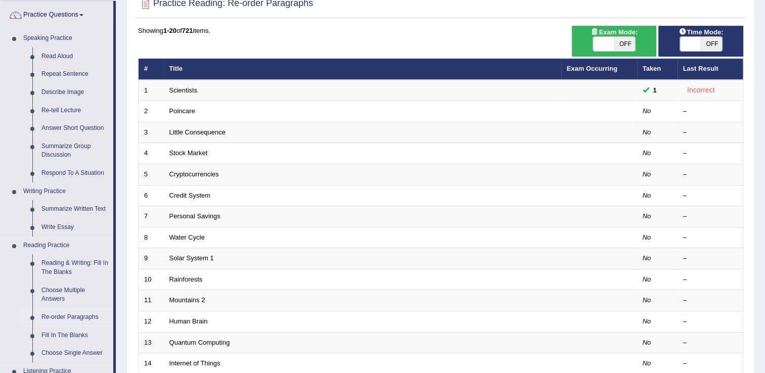
scroll to position [101, 0]
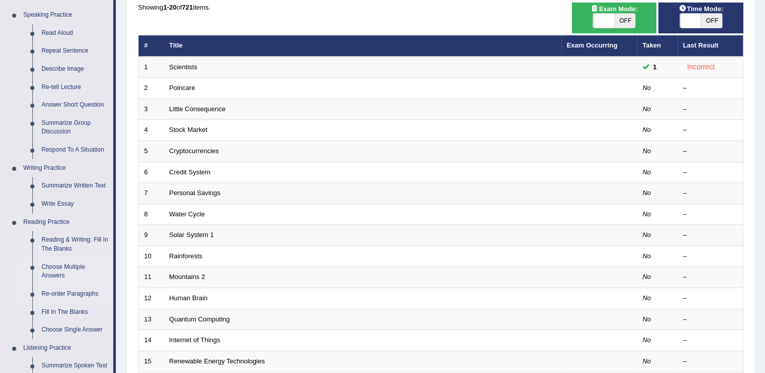
click at [61, 265] on link "Choose Multiple Answers" at bounding box center [75, 271] width 76 height 27
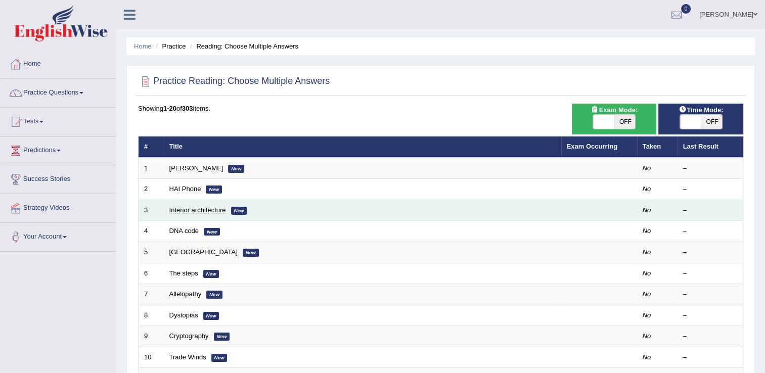
click at [189, 206] on link "Interior architecture" at bounding box center [197, 210] width 57 height 8
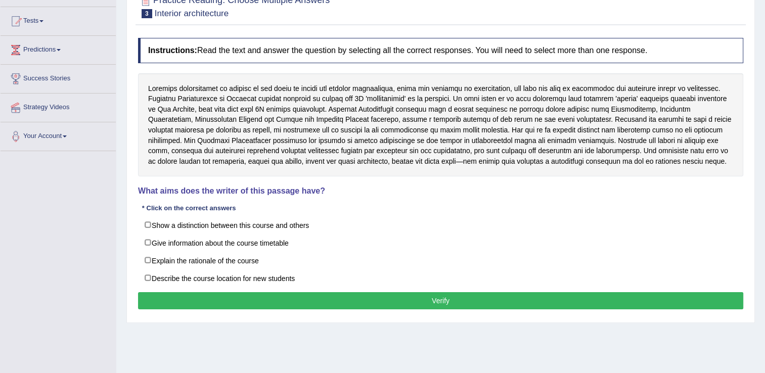
scroll to position [101, 0]
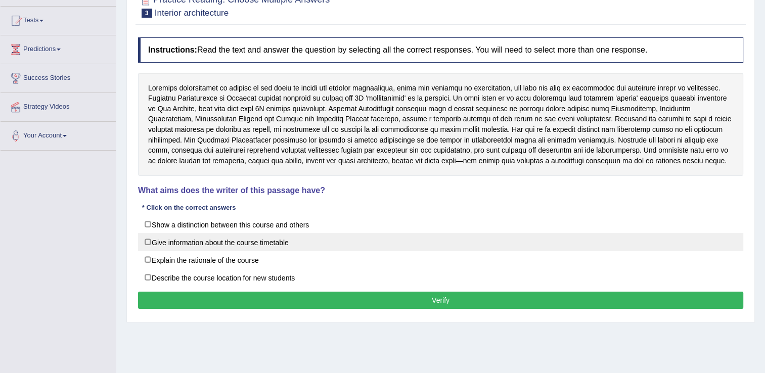
click at [275, 241] on label "Give information about the course timetable" at bounding box center [440, 242] width 605 height 18
checkbox input "true"
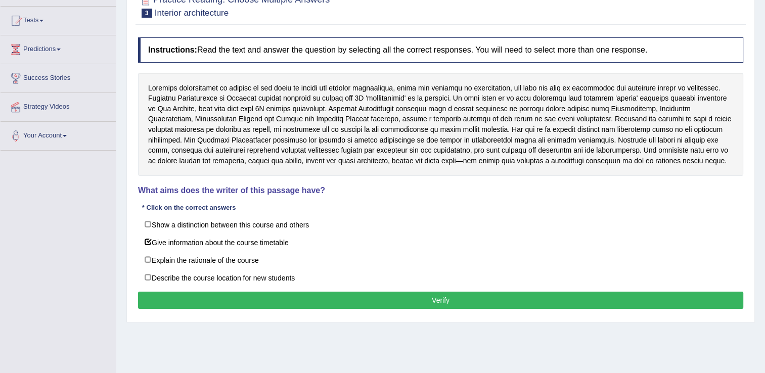
click at [294, 297] on button "Verify" at bounding box center [440, 300] width 605 height 17
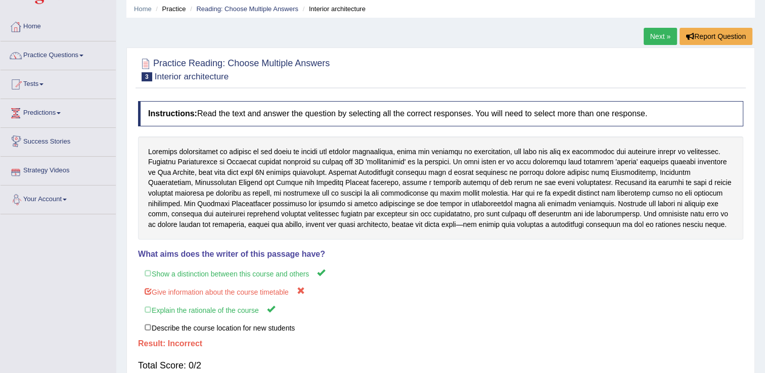
scroll to position [0, 0]
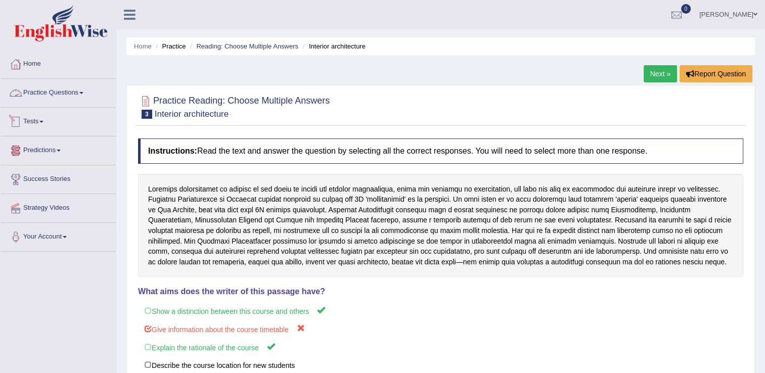
click at [31, 97] on link "Practice Questions" at bounding box center [58, 91] width 115 height 25
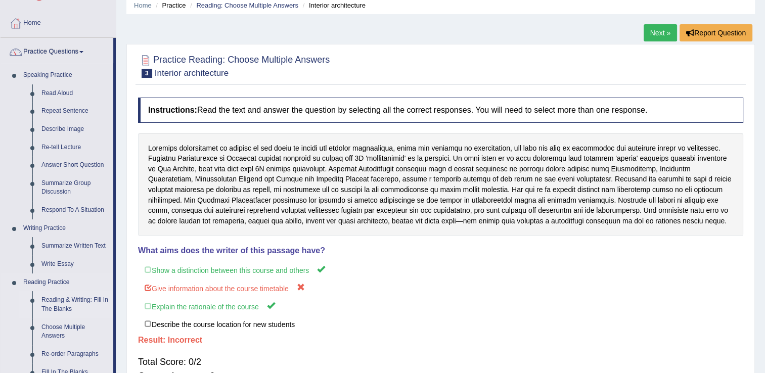
scroll to position [101, 0]
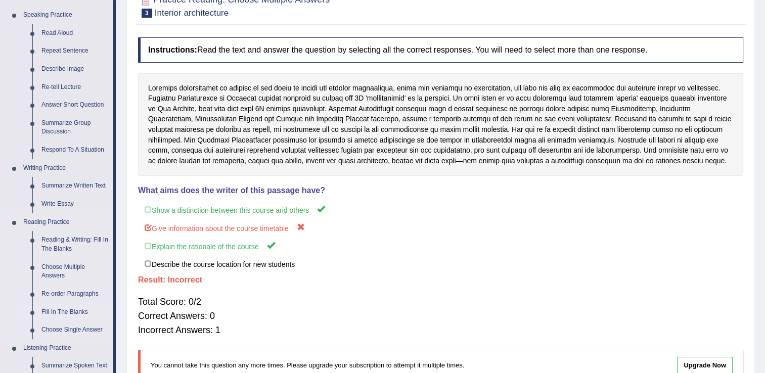
click at [53, 312] on link "Fill In The Blanks" at bounding box center [75, 312] width 76 height 18
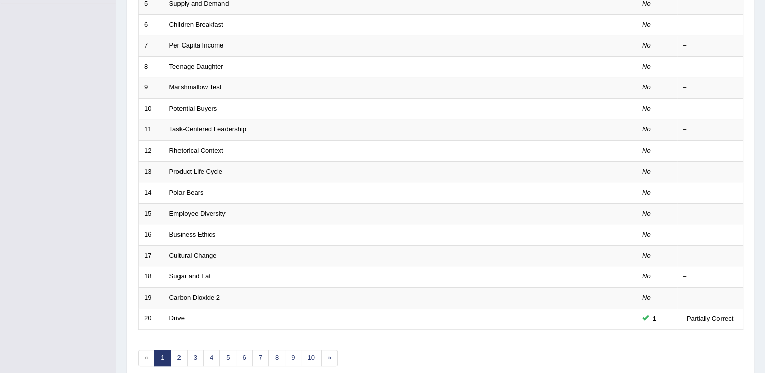
scroll to position [293, 0]
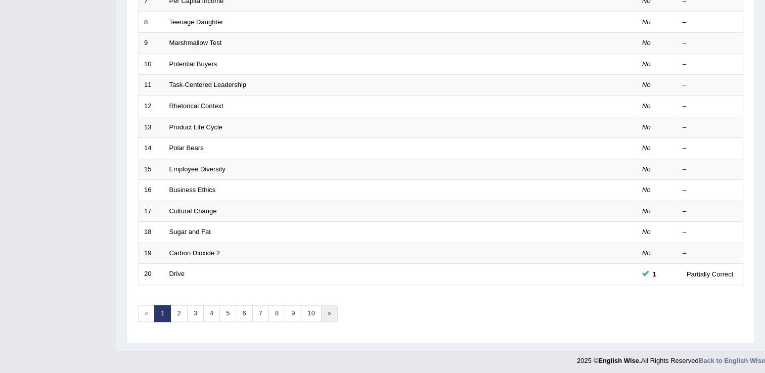
click at [329, 315] on link "»" at bounding box center [329, 313] width 17 height 17
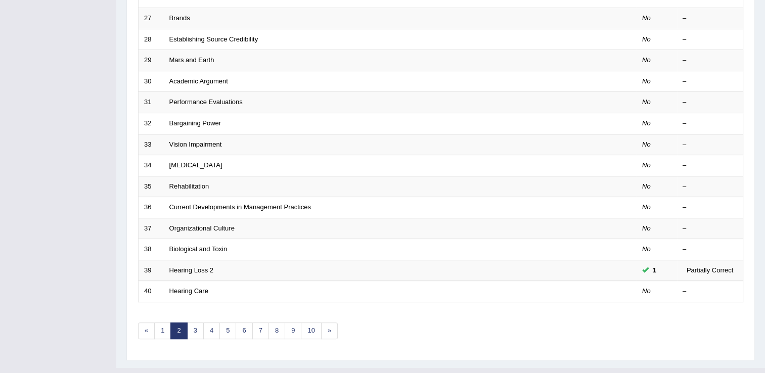
scroll to position [293, 0]
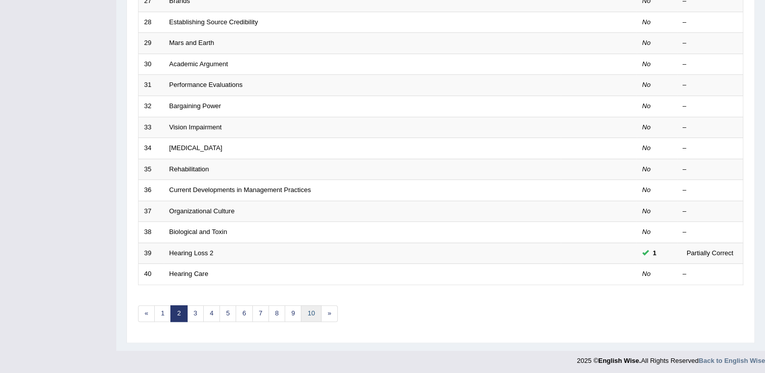
click at [306, 311] on link "10" at bounding box center [311, 313] width 20 height 17
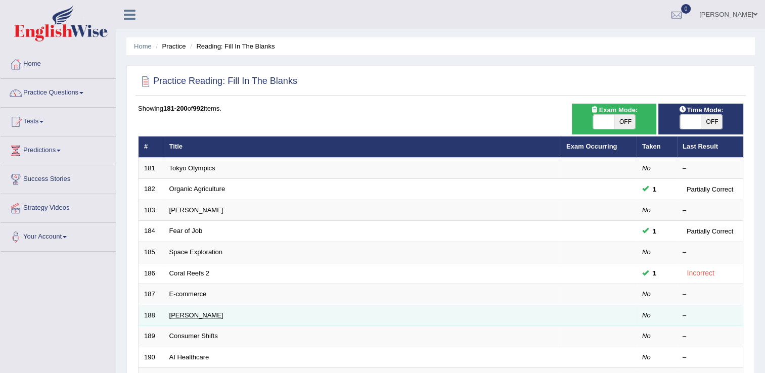
click at [176, 318] on td "[PERSON_NAME]" at bounding box center [362, 315] width 397 height 21
click at [176, 315] on link "[PERSON_NAME]" at bounding box center [196, 315] width 54 height 8
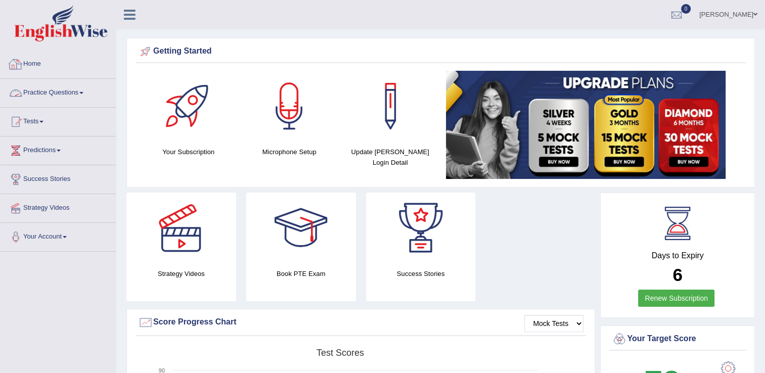
click at [77, 86] on link "Practice Questions" at bounding box center [58, 91] width 115 height 25
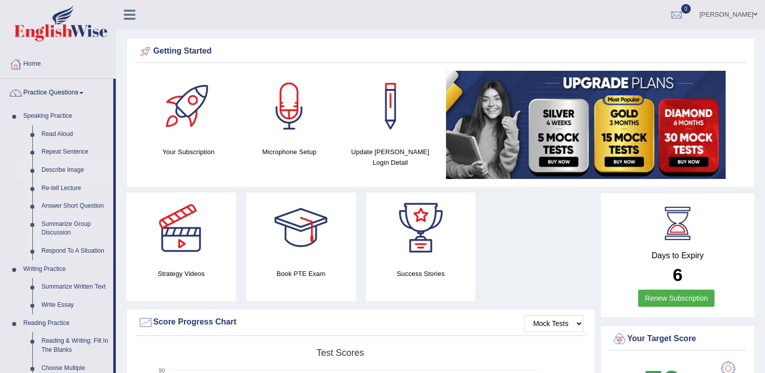
click at [65, 163] on link "Describe Image" at bounding box center [75, 170] width 76 height 18
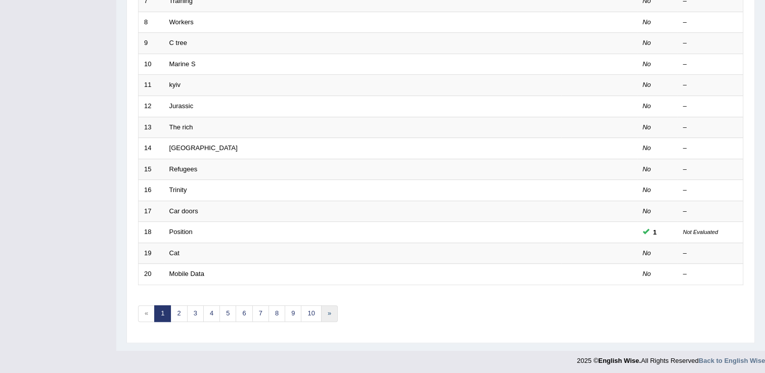
click at [324, 313] on link "»" at bounding box center [329, 313] width 17 height 17
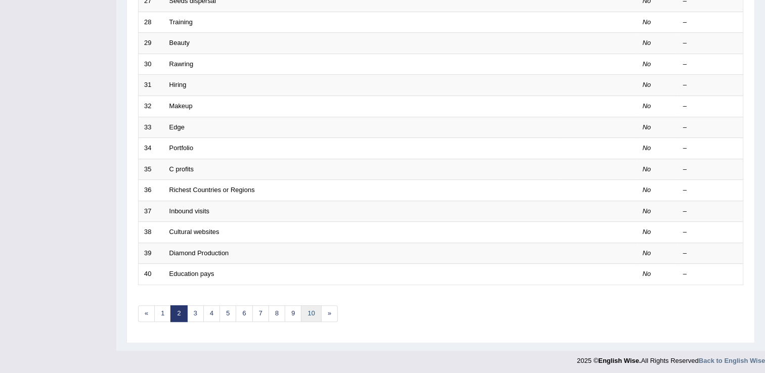
click at [307, 316] on link "10" at bounding box center [311, 313] width 20 height 17
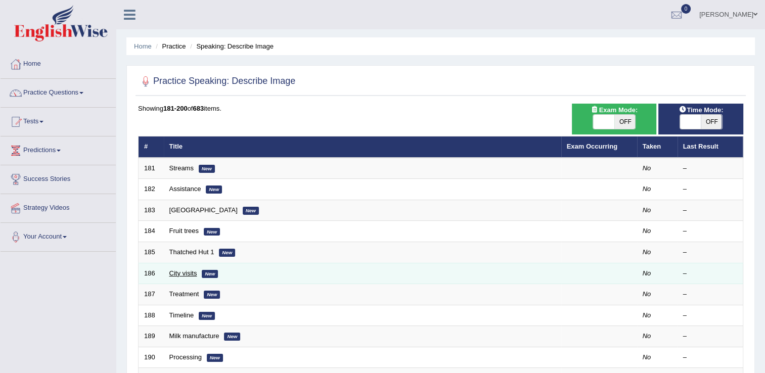
click at [190, 274] on link "City visits" at bounding box center [183, 273] width 28 height 8
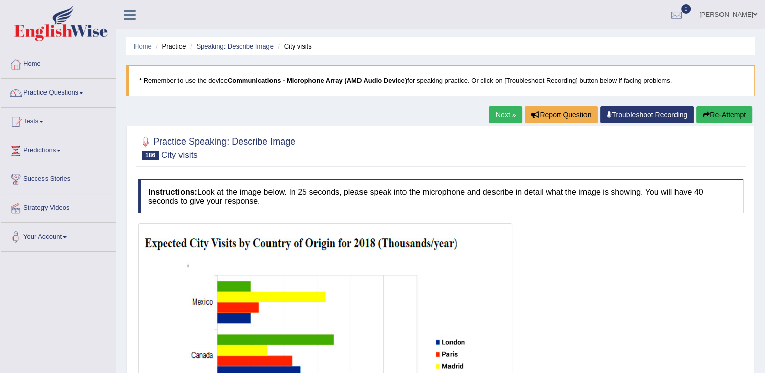
click at [34, 67] on link "Home" at bounding box center [58, 62] width 115 height 25
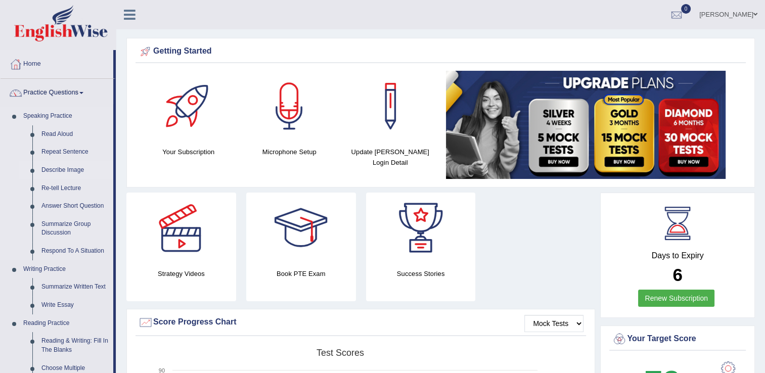
click at [42, 173] on link "Describe Image" at bounding box center [75, 170] width 76 height 18
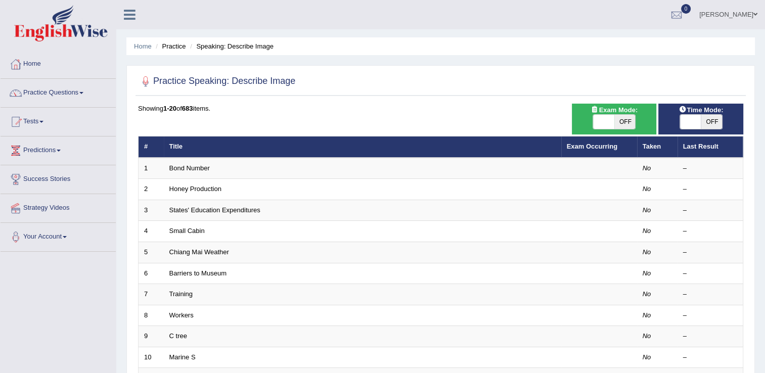
click at [693, 121] on span at bounding box center [690, 122] width 21 height 14
click at [700, 124] on span "OFF" at bounding box center [710, 122] width 21 height 14
checkbox input "true"
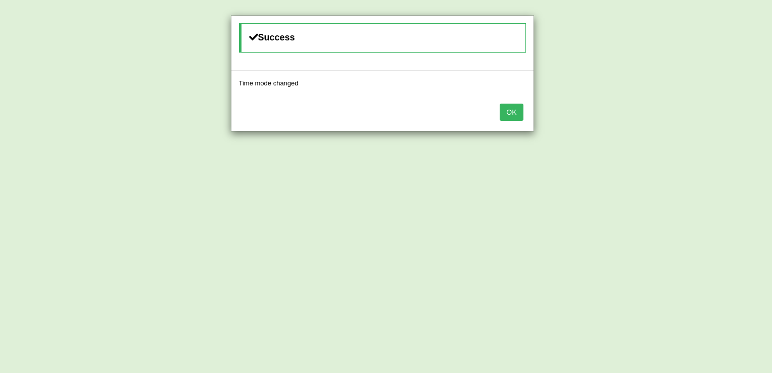
click at [511, 111] on button "OK" at bounding box center [511, 112] width 23 height 17
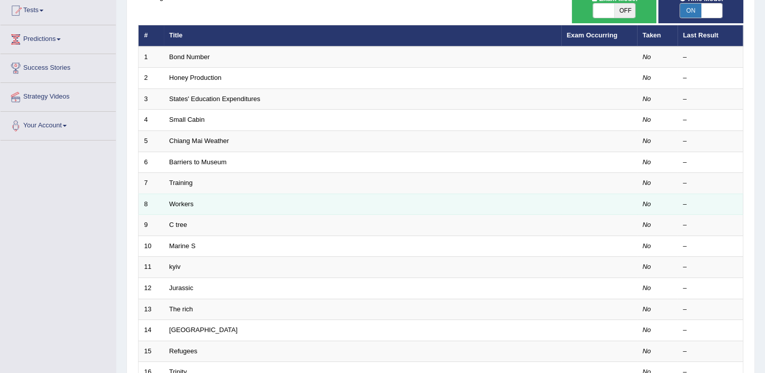
scroll to position [293, 0]
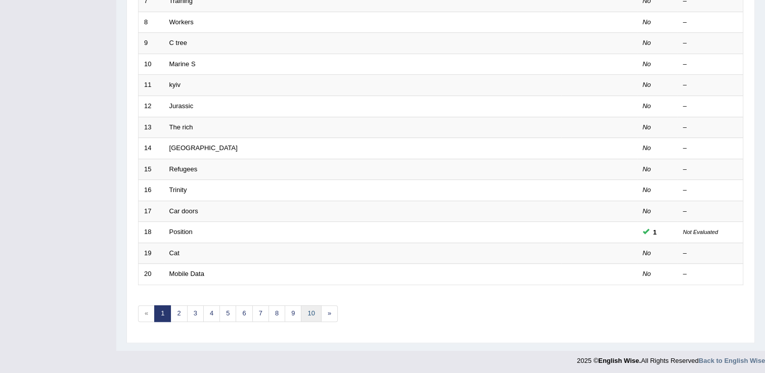
click at [307, 310] on link "10" at bounding box center [311, 313] width 20 height 17
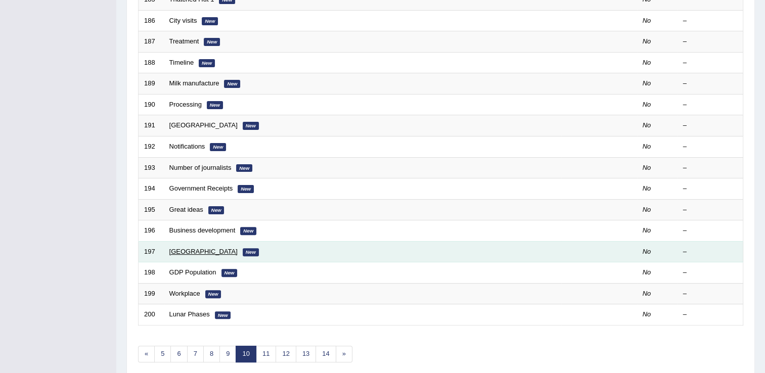
click at [185, 249] on link "[GEOGRAPHIC_DATA]" at bounding box center [203, 252] width 68 height 8
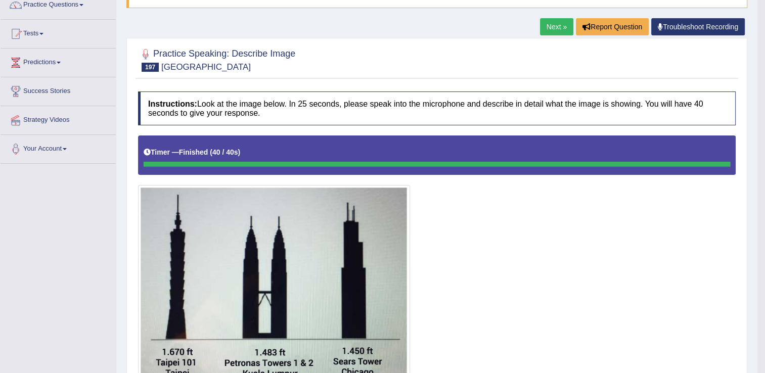
scroll to position [27, 0]
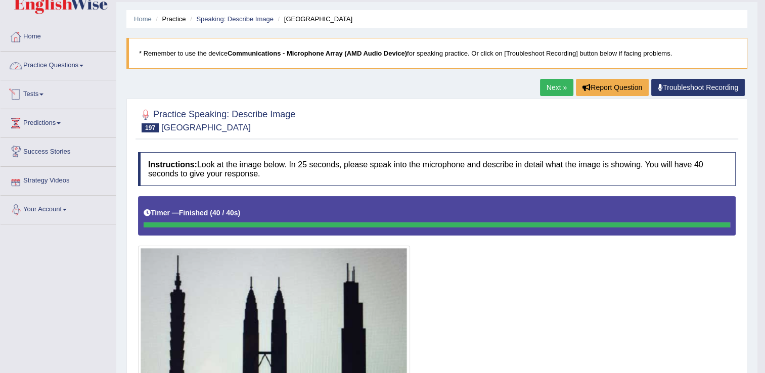
click at [71, 65] on link "Practice Questions" at bounding box center [58, 64] width 115 height 25
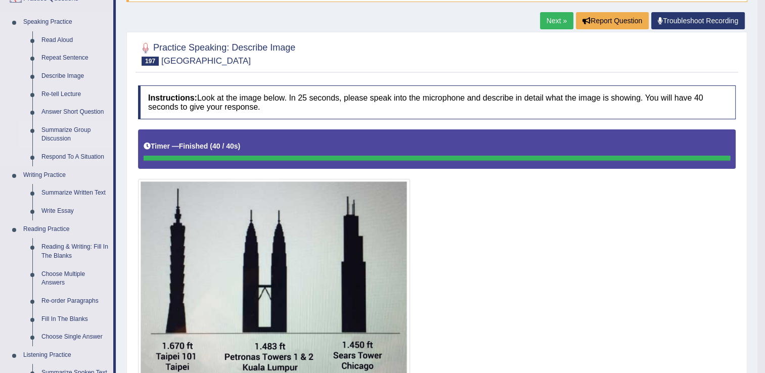
scroll to position [0, 0]
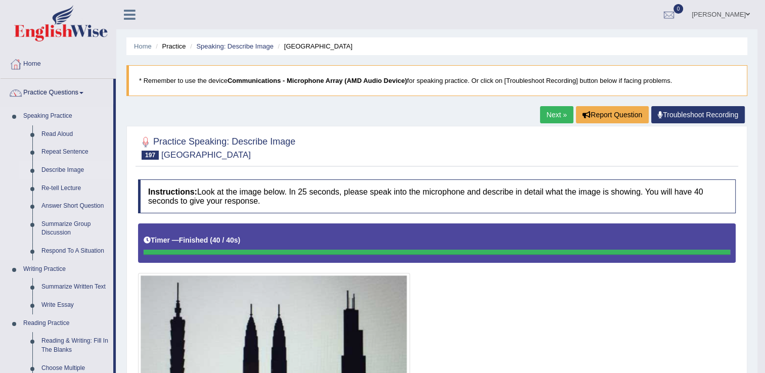
click at [61, 166] on link "Describe Image" at bounding box center [75, 170] width 76 height 18
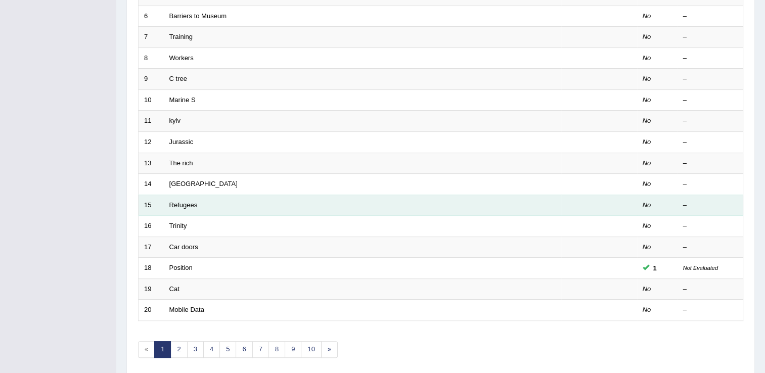
scroll to position [293, 0]
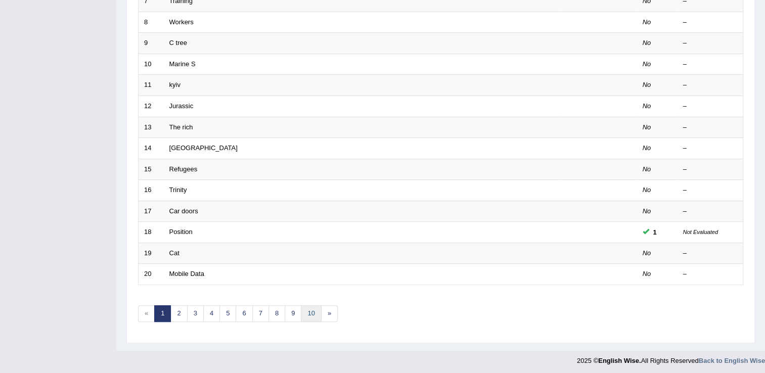
click at [312, 310] on link "10" at bounding box center [311, 313] width 20 height 17
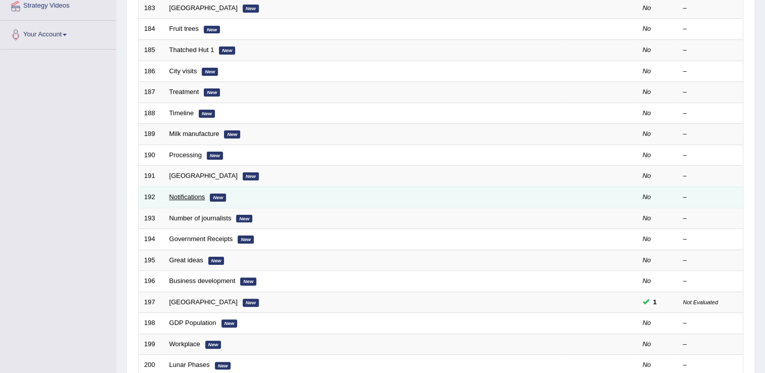
click at [187, 193] on link "Notifications" at bounding box center [187, 197] width 36 height 8
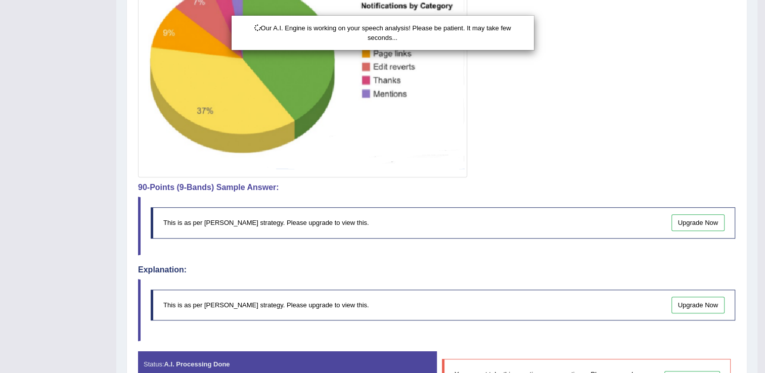
scroll to position [354, 0]
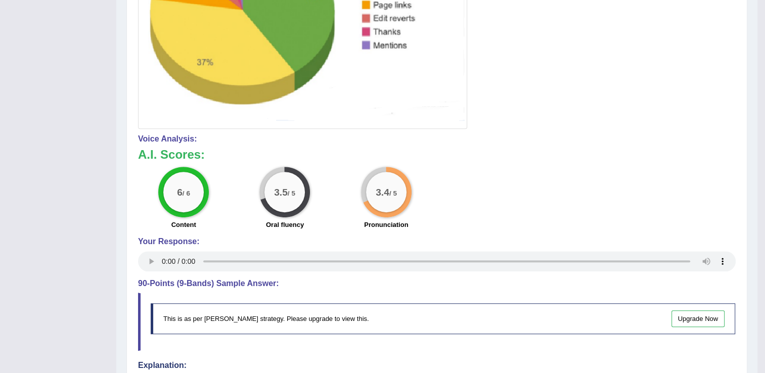
drag, startPoint x: 236, startPoint y: 217, endPoint x: 237, endPoint y: 209, distance: 7.6
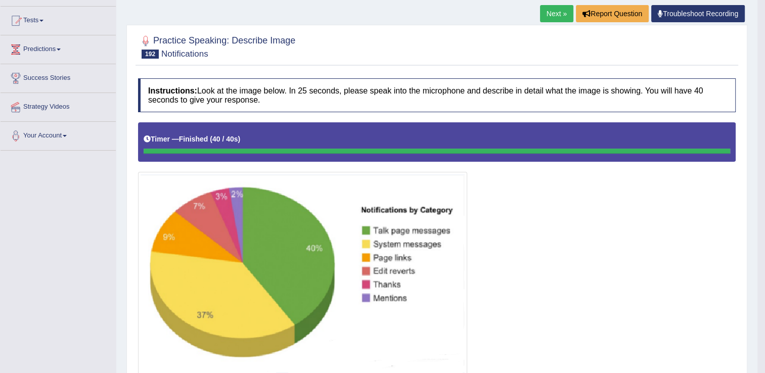
scroll to position [101, 0]
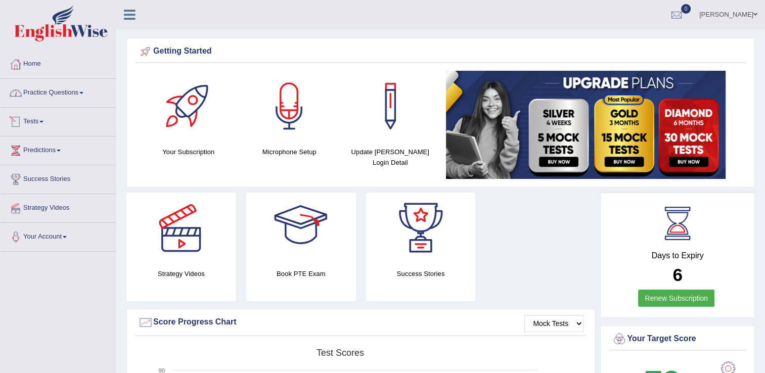
click at [49, 92] on link "Practice Questions" at bounding box center [58, 91] width 115 height 25
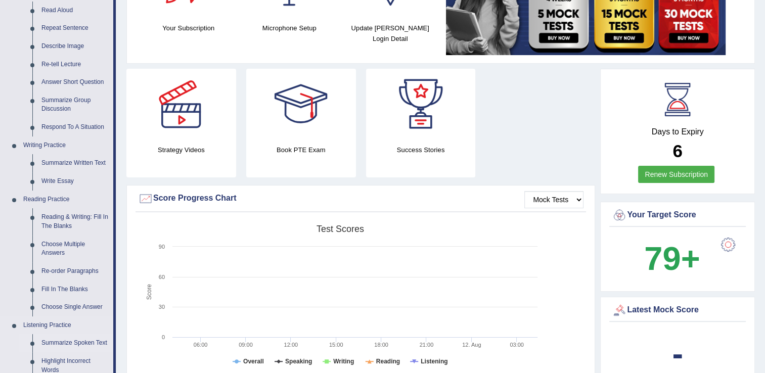
scroll to position [202, 0]
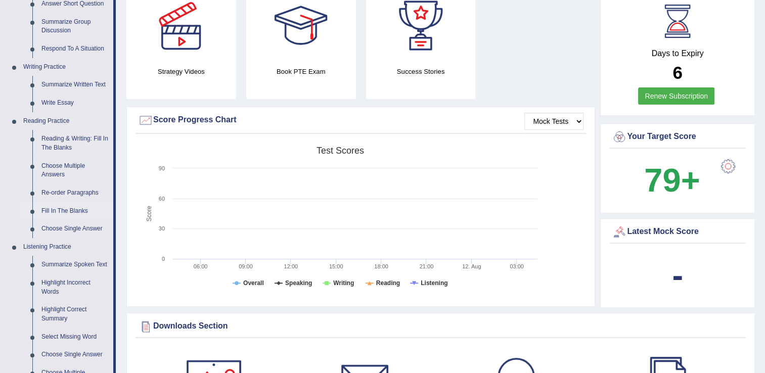
click at [70, 212] on link "Fill In The Blanks" at bounding box center [75, 211] width 76 height 18
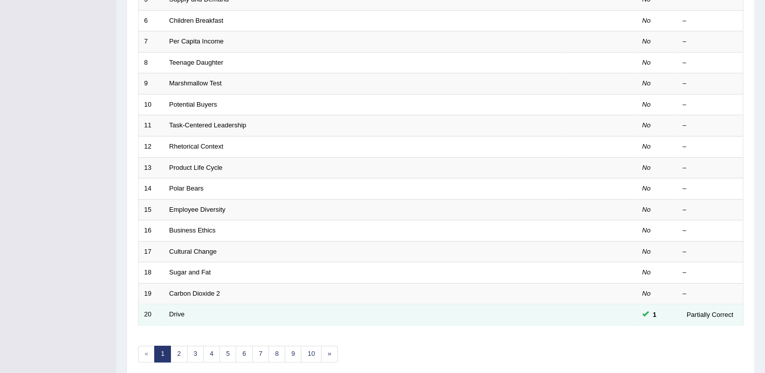
scroll to position [293, 0]
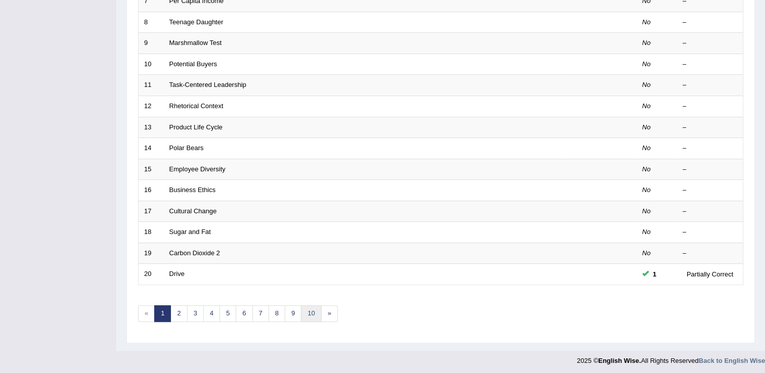
click at [304, 310] on link "10" at bounding box center [311, 313] width 20 height 17
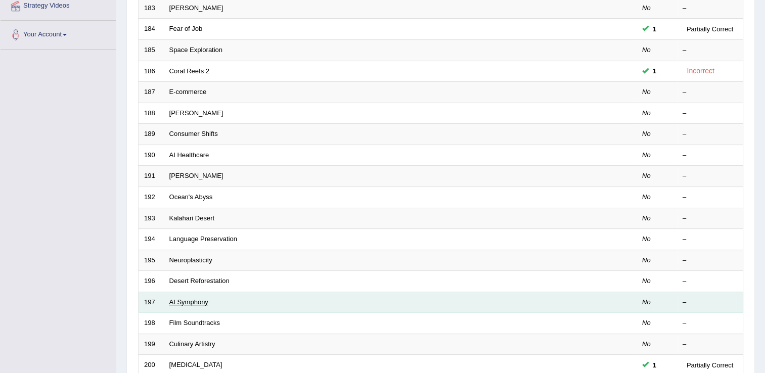
click at [187, 299] on link "AI Symphony" at bounding box center [188, 302] width 39 height 8
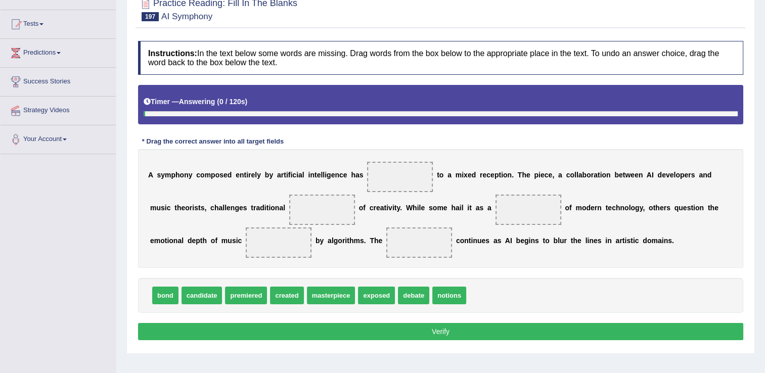
scroll to position [158, 0]
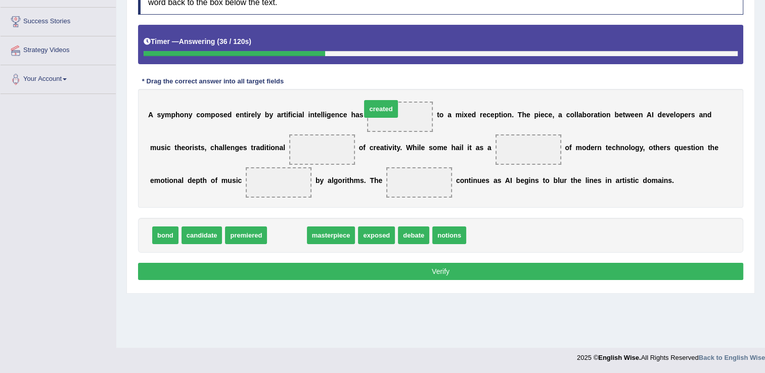
drag, startPoint x: 288, startPoint y: 233, endPoint x: 382, endPoint y: 107, distance: 157.5
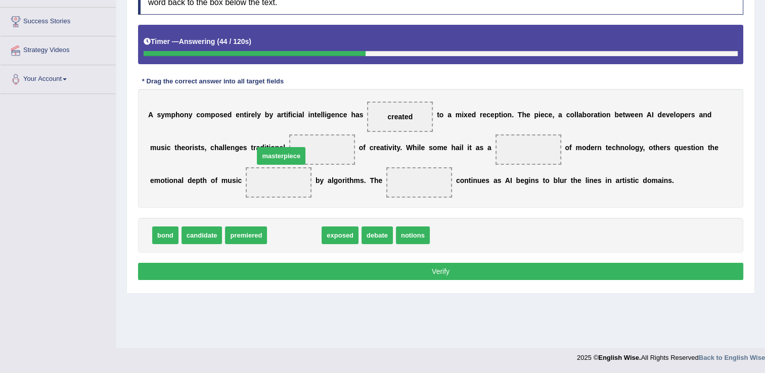
drag, startPoint x: 277, startPoint y: 231, endPoint x: 264, endPoint y: 152, distance: 80.4
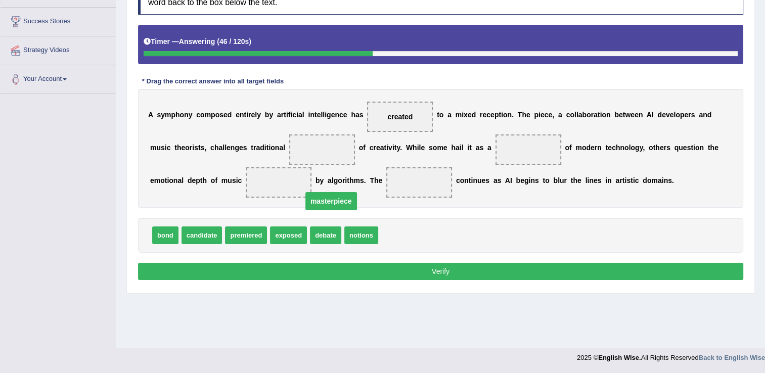
drag, startPoint x: 292, startPoint y: 146, endPoint x: 305, endPoint y: 240, distance: 94.9
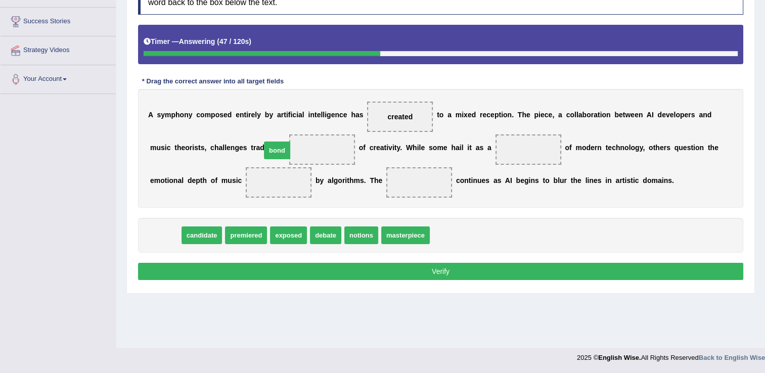
drag, startPoint x: 162, startPoint y: 240, endPoint x: 275, endPoint y: 153, distance: 142.4
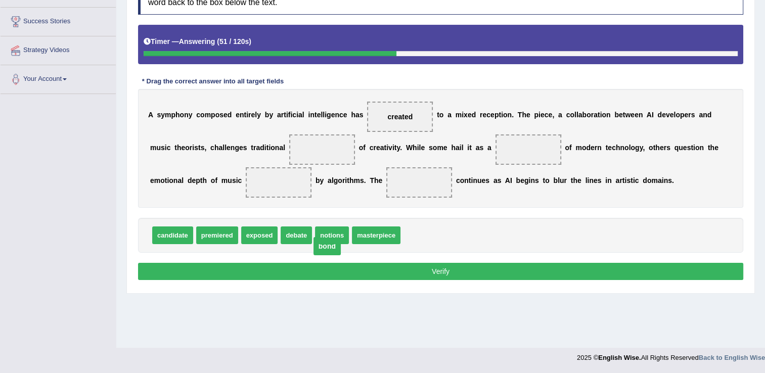
drag, startPoint x: 294, startPoint y: 147, endPoint x: 298, endPoint y: 246, distance: 99.2
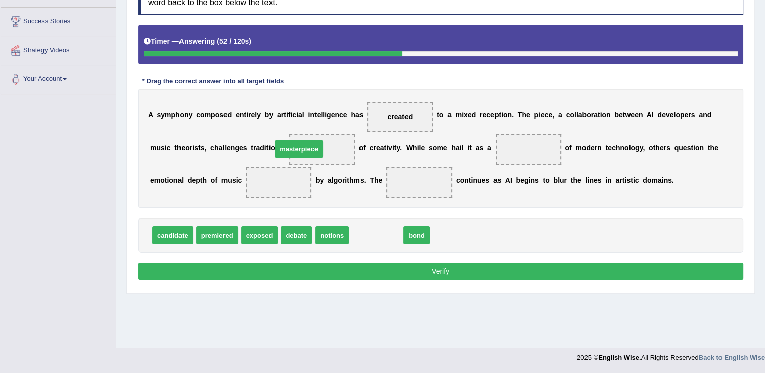
drag, startPoint x: 348, startPoint y: 235, endPoint x: 271, endPoint y: 148, distance: 116.3
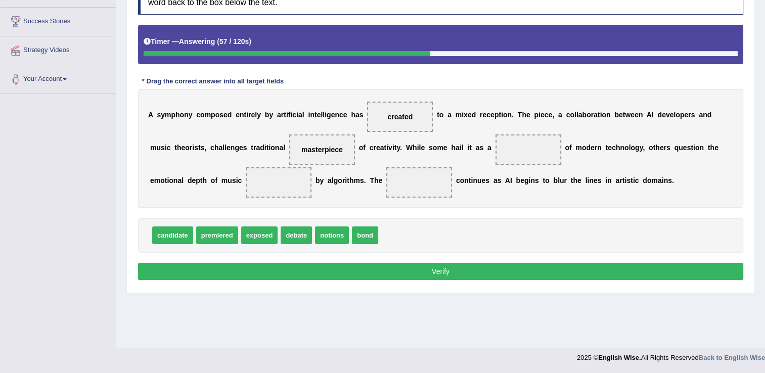
drag, startPoint x: 289, startPoint y: 154, endPoint x: 353, endPoint y: 139, distance: 65.5
click at [390, 146] on div "A s y m p h o n y c o m p o s e d e n t i r e l y b y a r t i f i c i a l i n t…" at bounding box center [440, 148] width 605 height 119
drag, startPoint x: 293, startPoint y: 150, endPoint x: 489, endPoint y: 147, distance: 195.6
drag, startPoint x: 348, startPoint y: 230, endPoint x: 289, endPoint y: 147, distance: 102.2
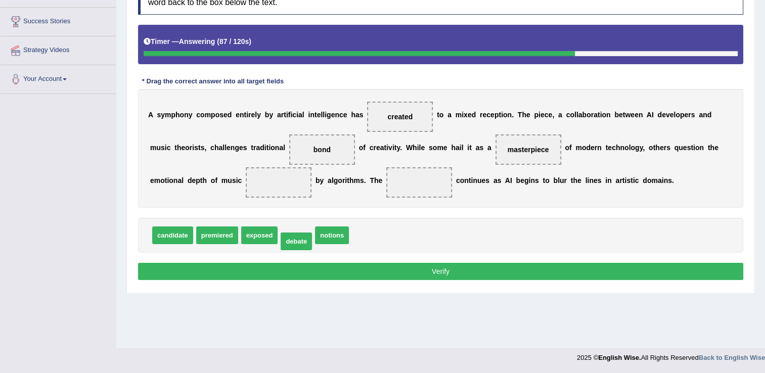
drag, startPoint x: 295, startPoint y: 236, endPoint x: 285, endPoint y: 249, distance: 17.0
drag, startPoint x: 313, startPoint y: 241, endPoint x: 350, endPoint y: 183, distance: 67.7
click at [350, 183] on div "Instructions: In the text below some words are missing. Drag words from the box…" at bounding box center [440, 132] width 610 height 312
drag, startPoint x: 330, startPoint y: 229, endPoint x: 344, endPoint y: 179, distance: 52.0
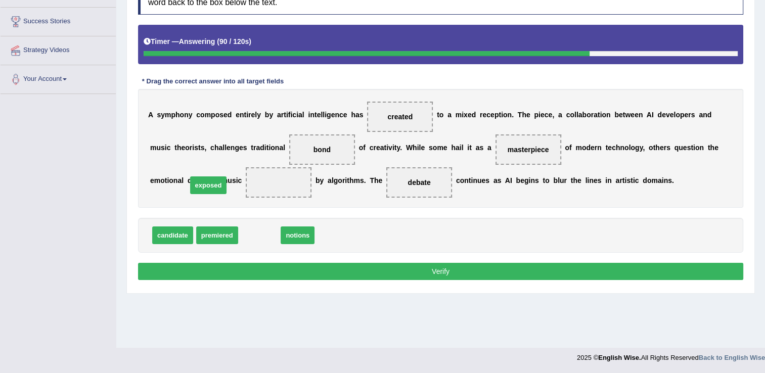
drag, startPoint x: 253, startPoint y: 237, endPoint x: 202, endPoint y: 186, distance: 71.8
click at [275, 264] on button "Verify" at bounding box center [440, 271] width 605 height 17
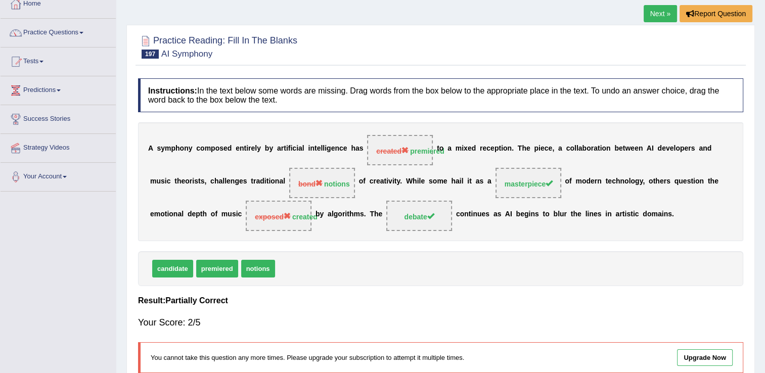
scroll to position [57, 0]
